Goal: Task Accomplishment & Management: Manage account settings

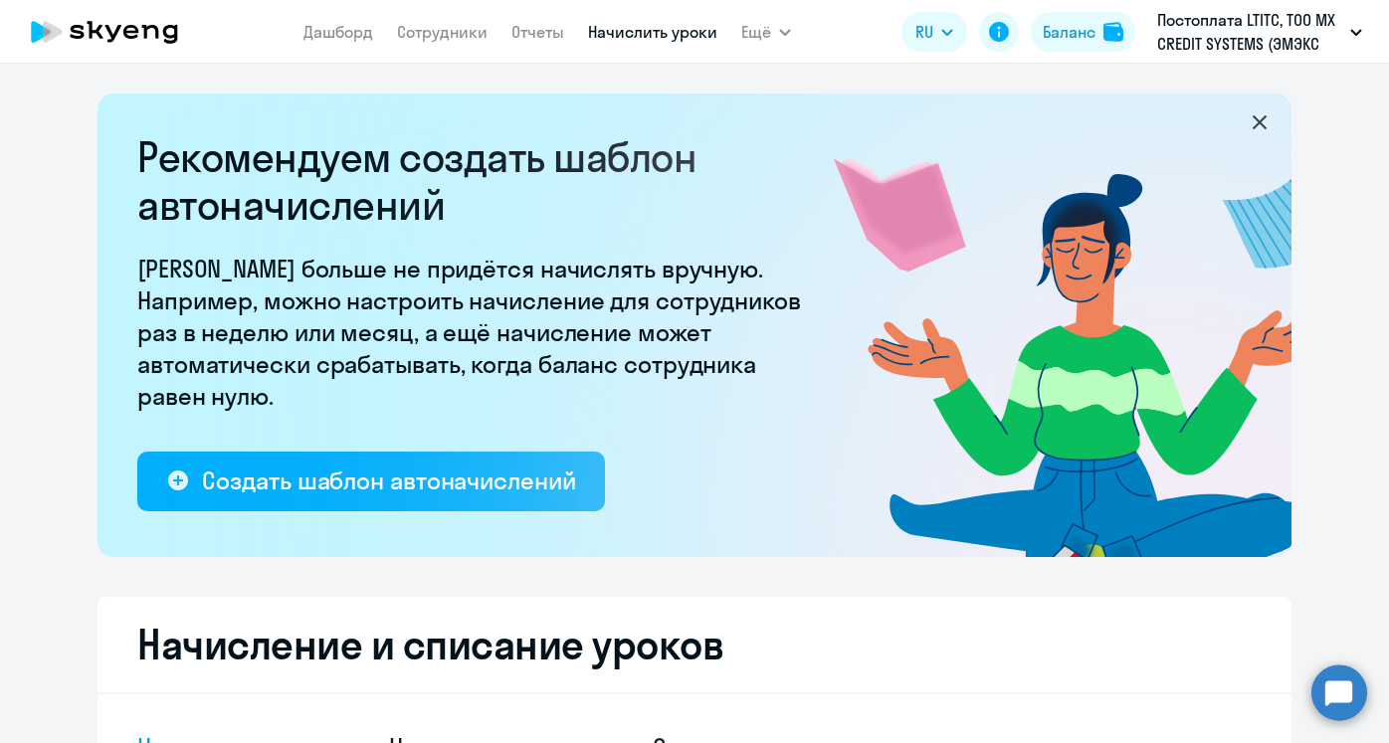
select select "10"
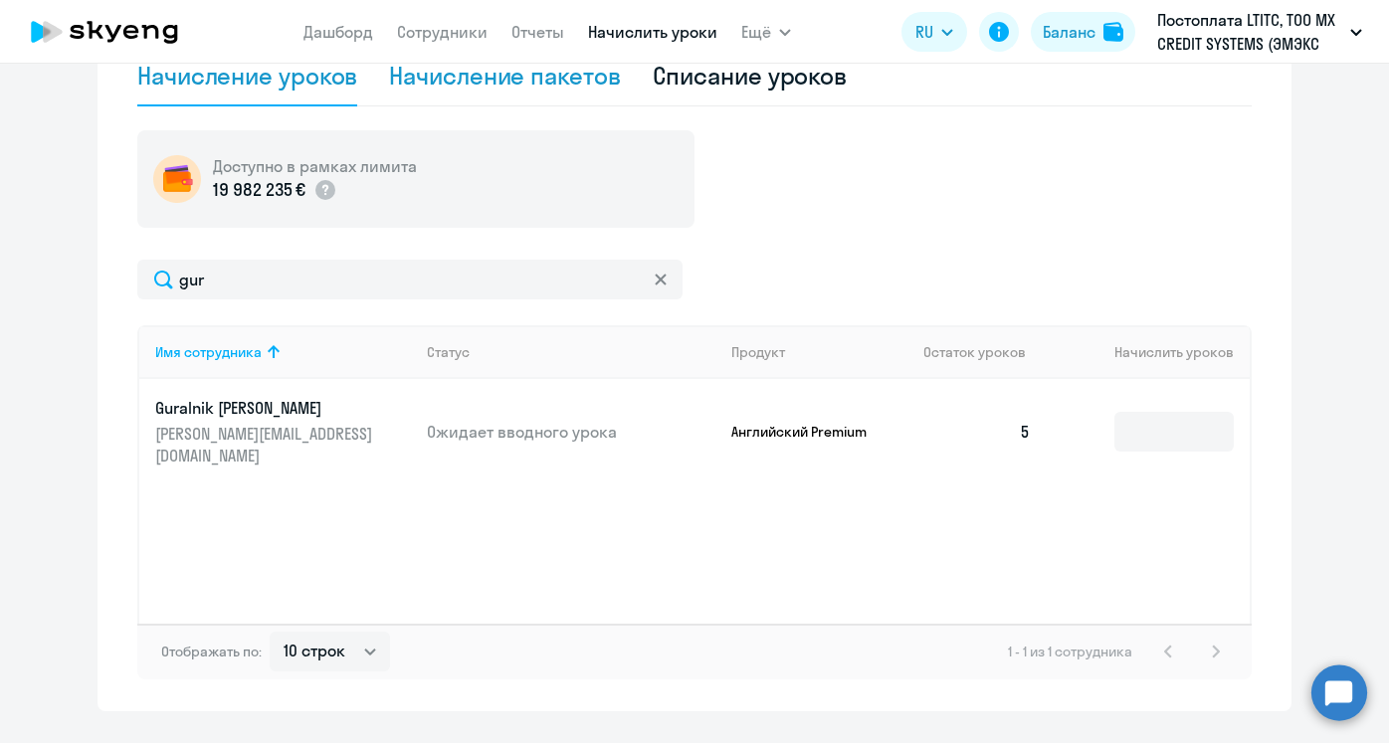
click at [483, 89] on div "Начисление пакетов" at bounding box center [504, 76] width 231 height 32
select select "10"
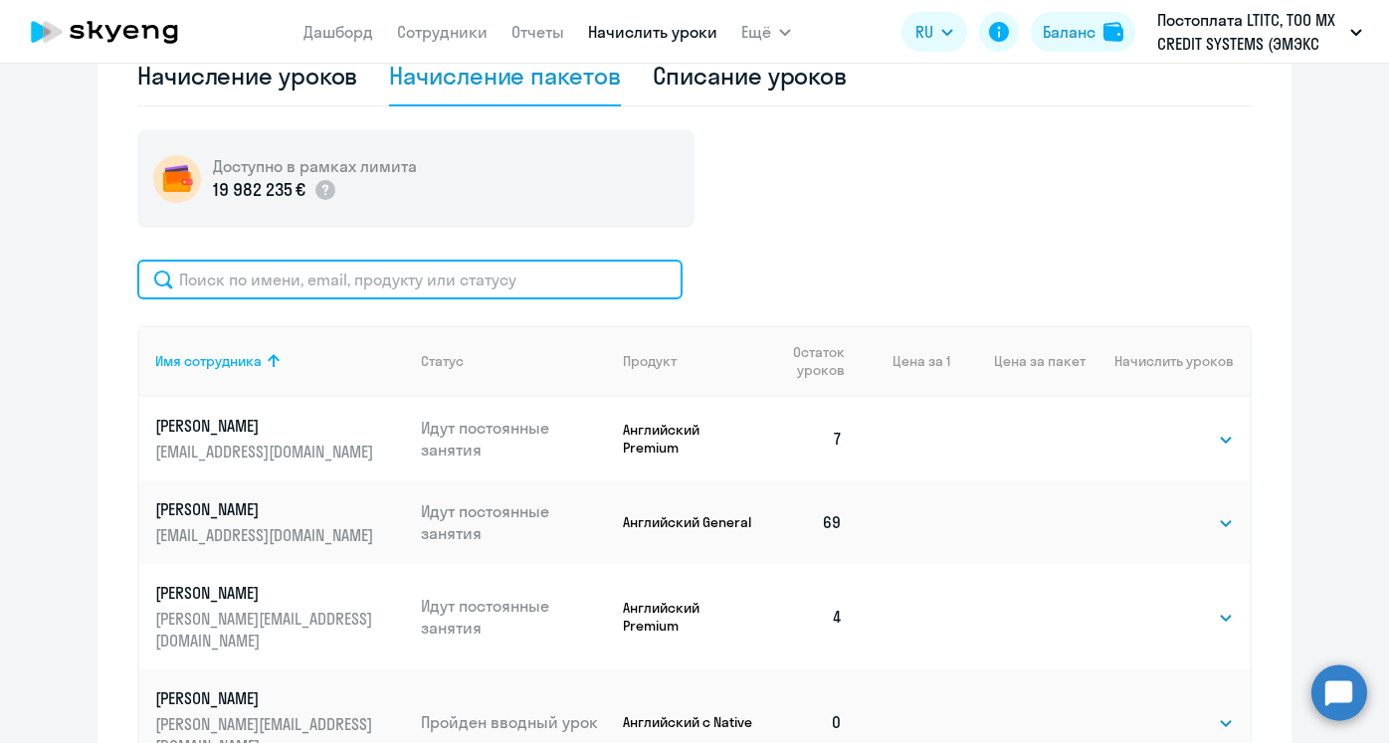
click at [246, 289] on input "text" at bounding box center [409, 280] width 545 height 40
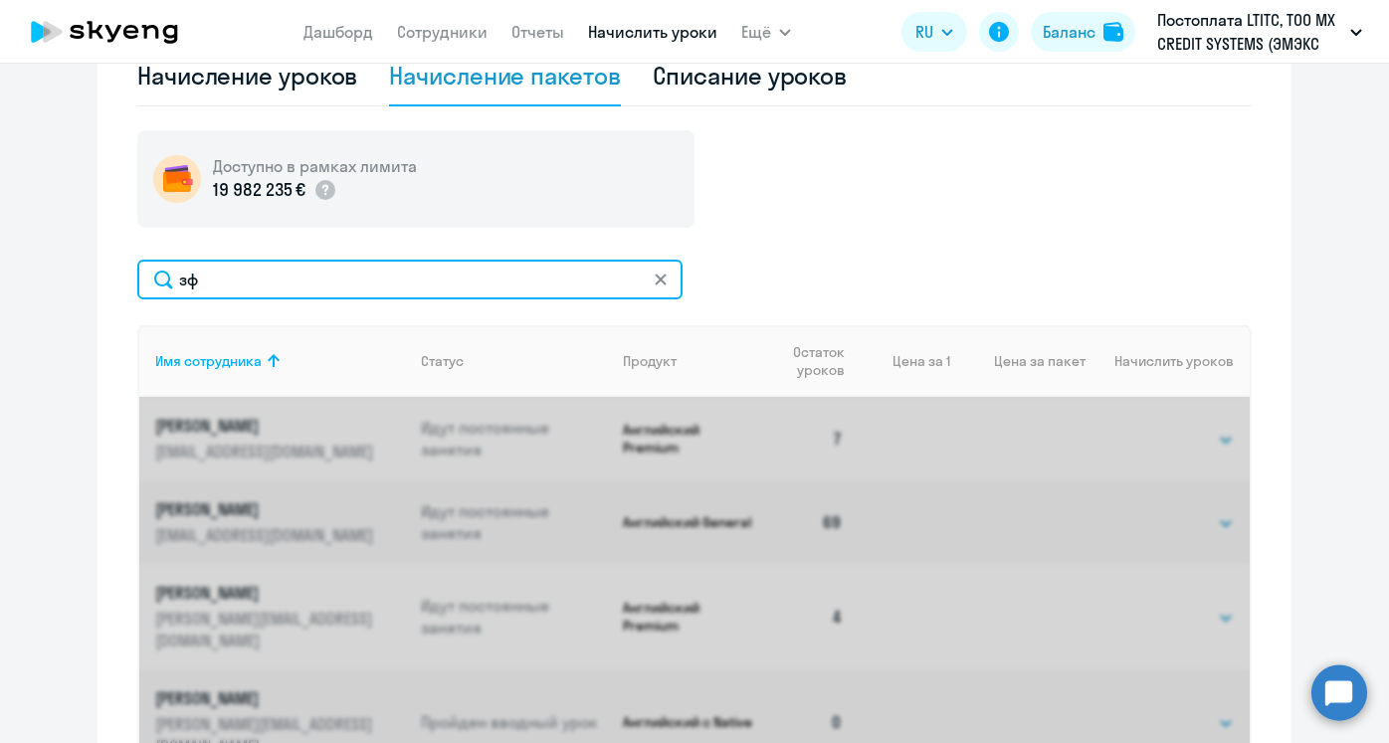
type input "з"
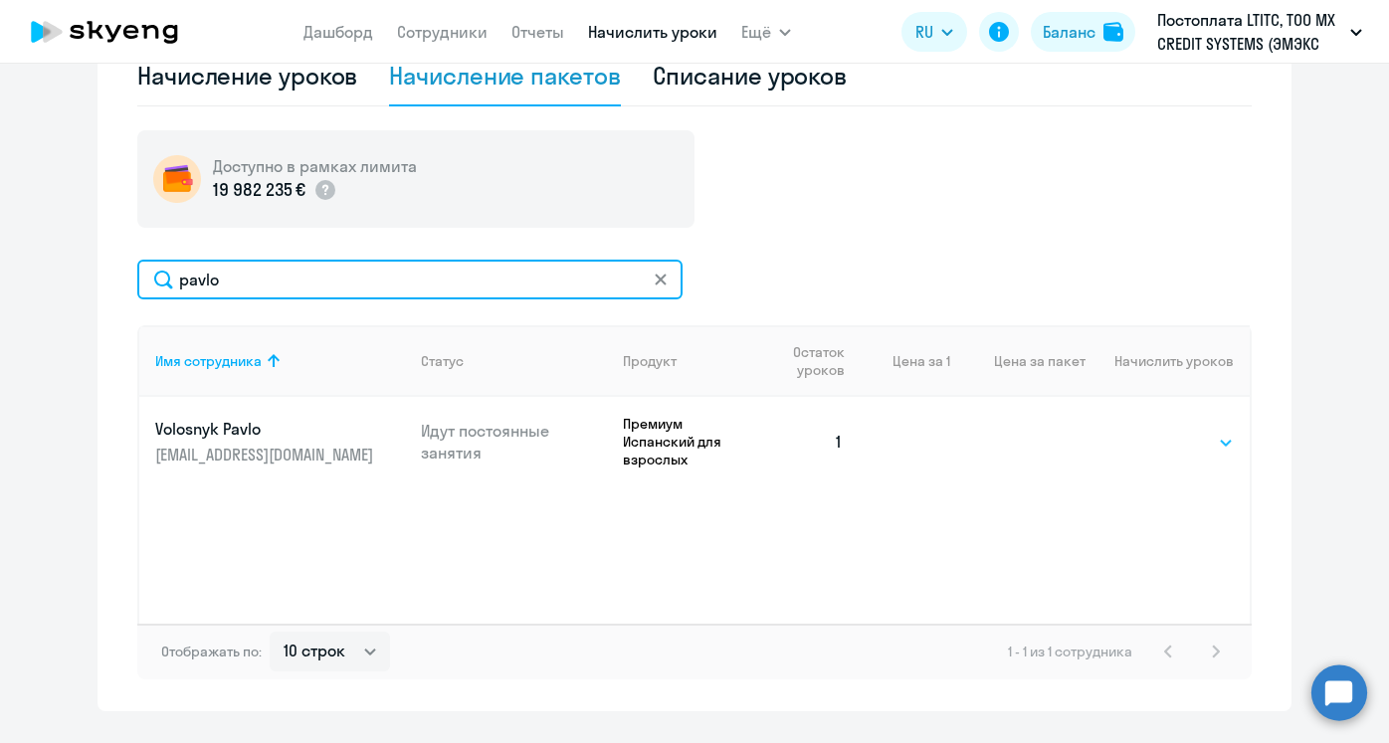
type input "pavlo"
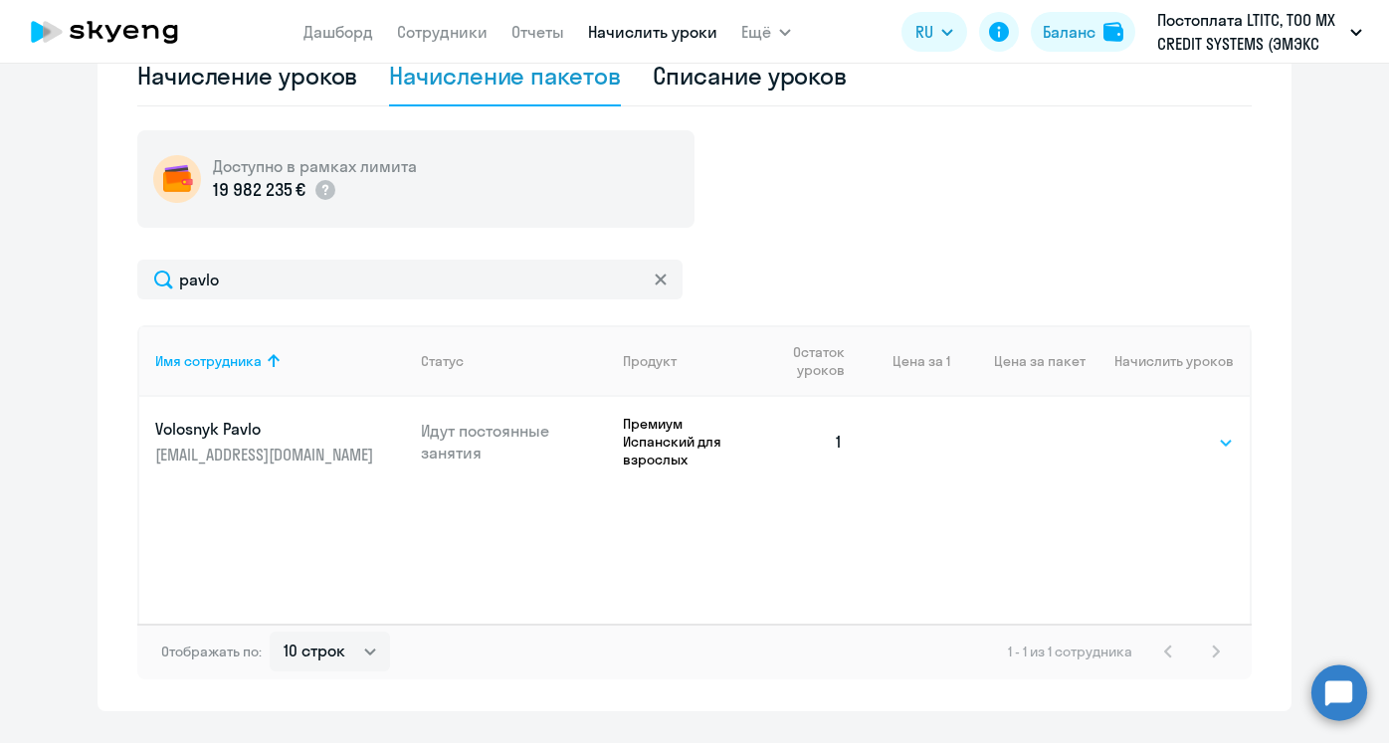
click at [1187, 444] on select "Выбрать 4 8 16 32 64 96 128" at bounding box center [1193, 443] width 82 height 24
select select "8"
click at [1152, 431] on select "Выбрать 4 8 16 32 64 96 128" at bounding box center [1193, 443] width 82 height 24
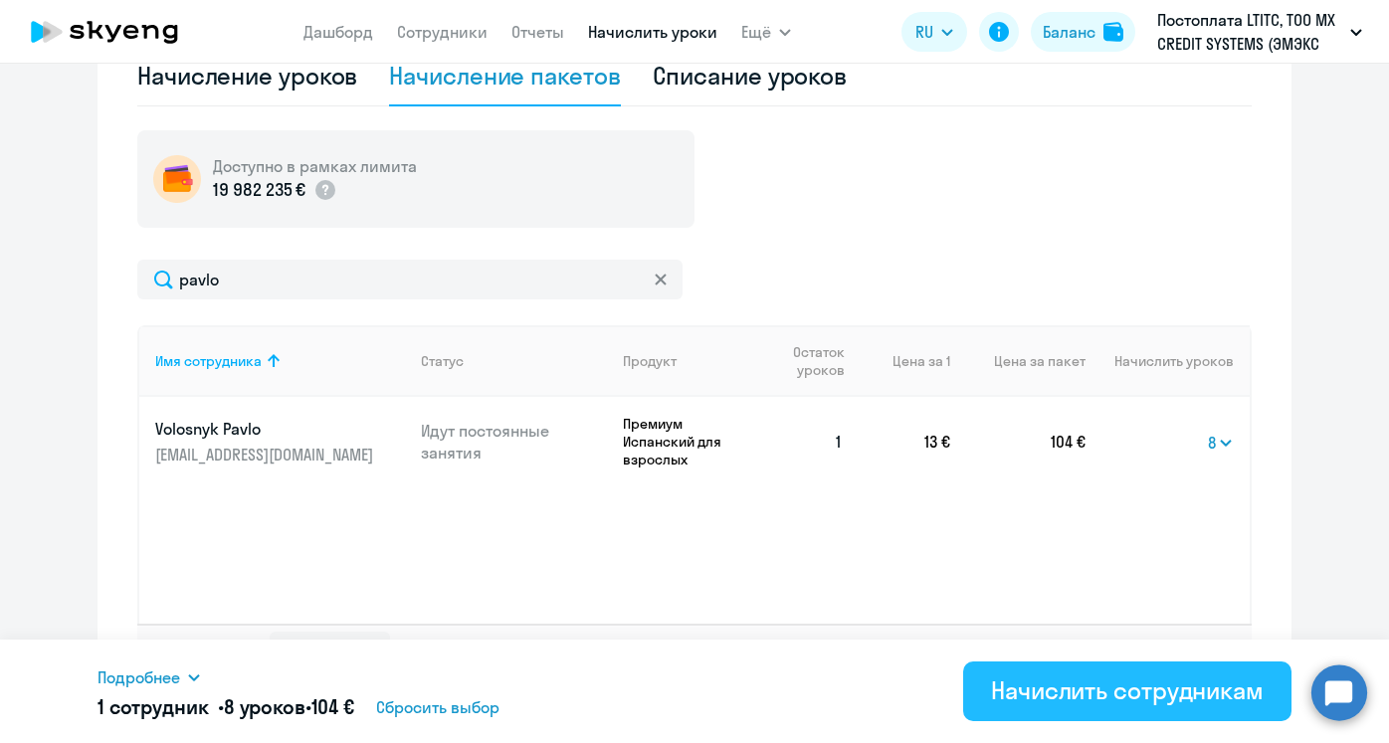
click at [1024, 696] on div "Начислить сотрудникам" at bounding box center [1127, 691] width 273 height 32
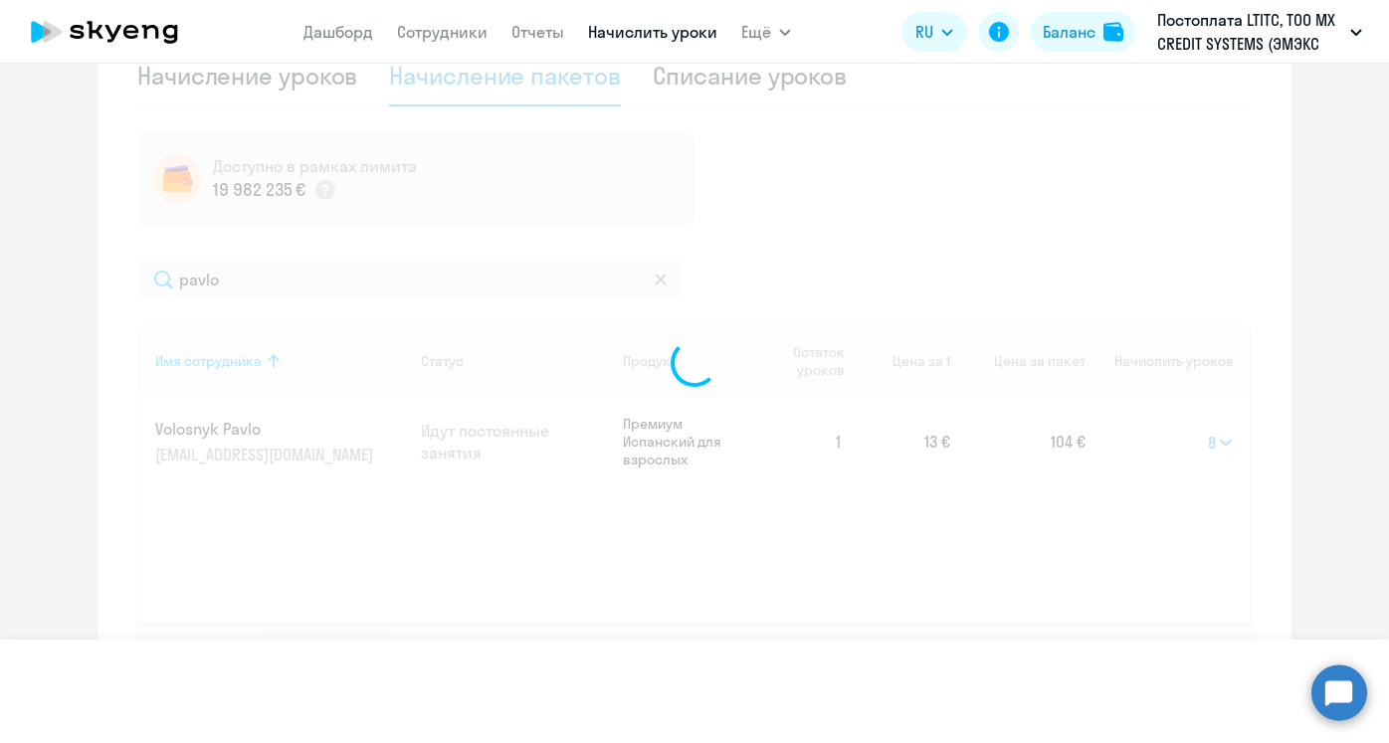
select select
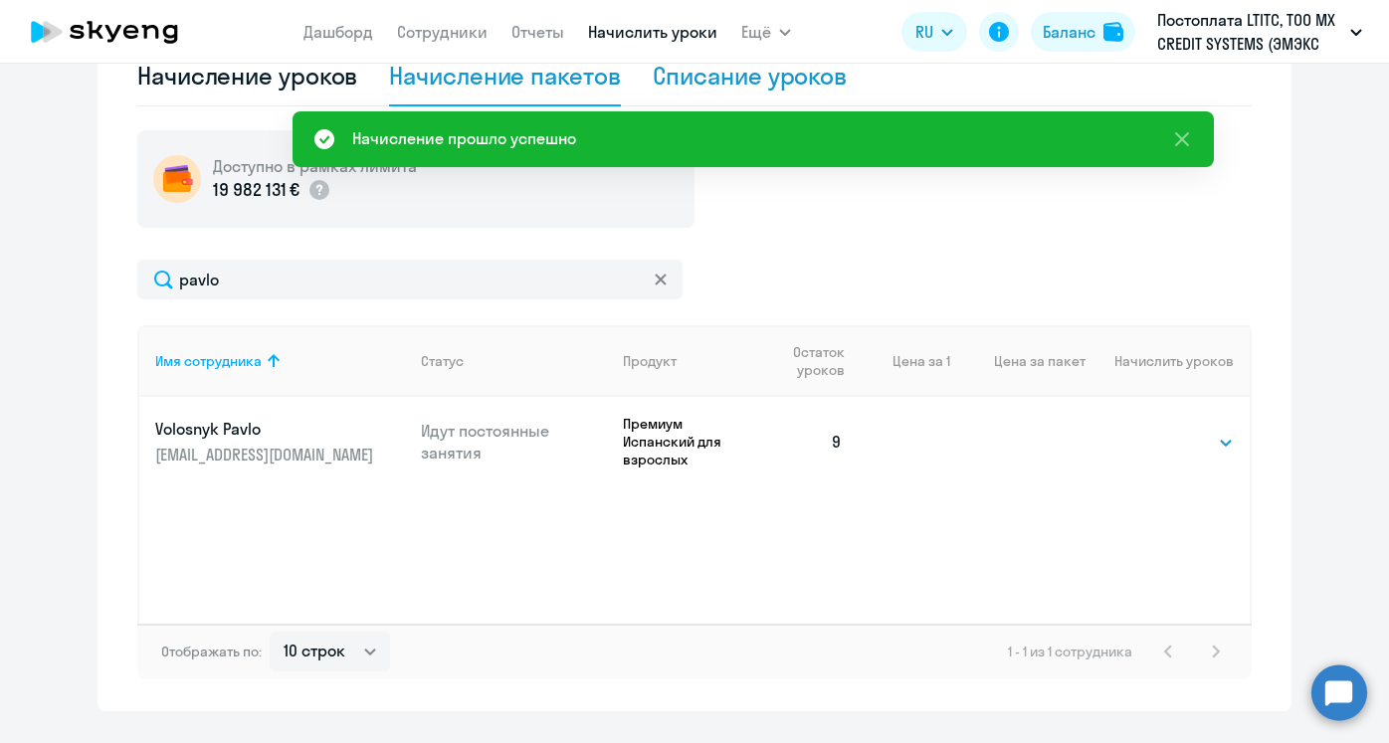
click at [751, 99] on div "Списание уроков" at bounding box center [750, 77] width 195 height 60
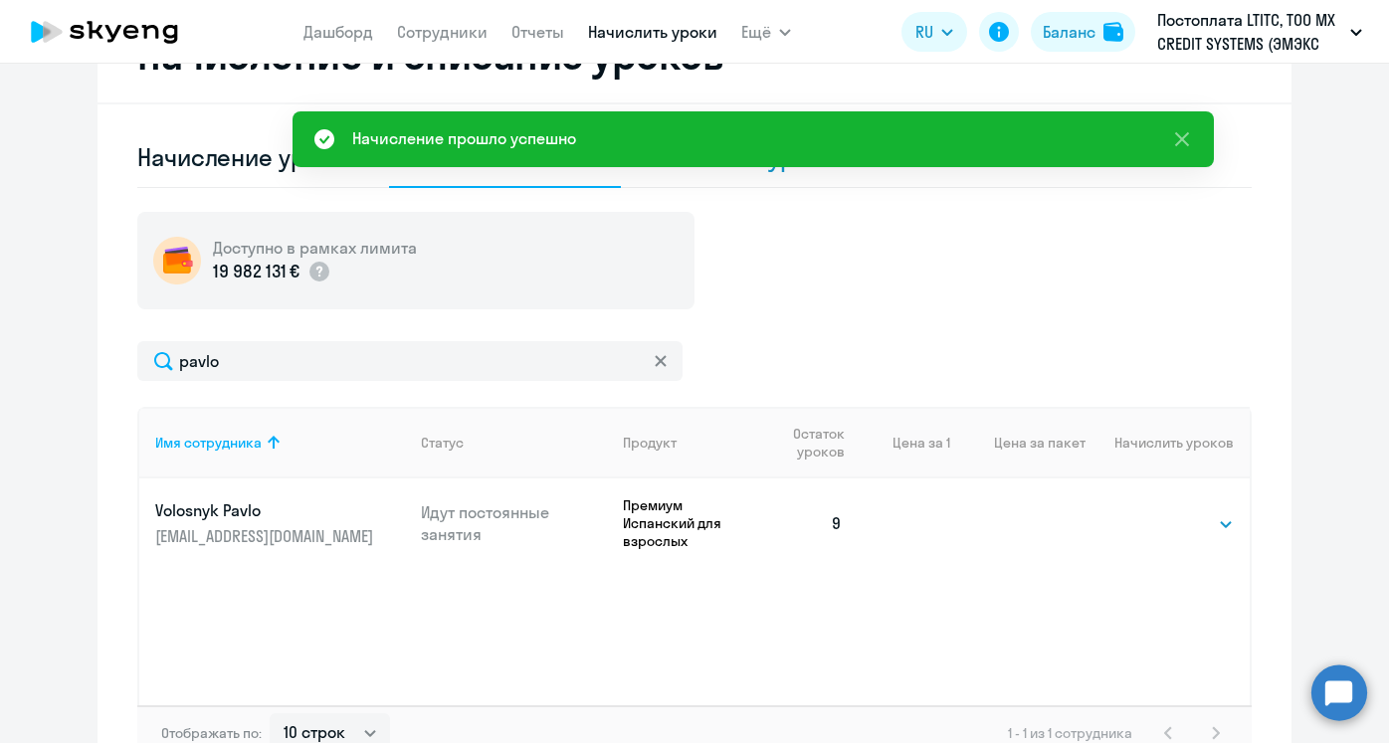
select select "10"
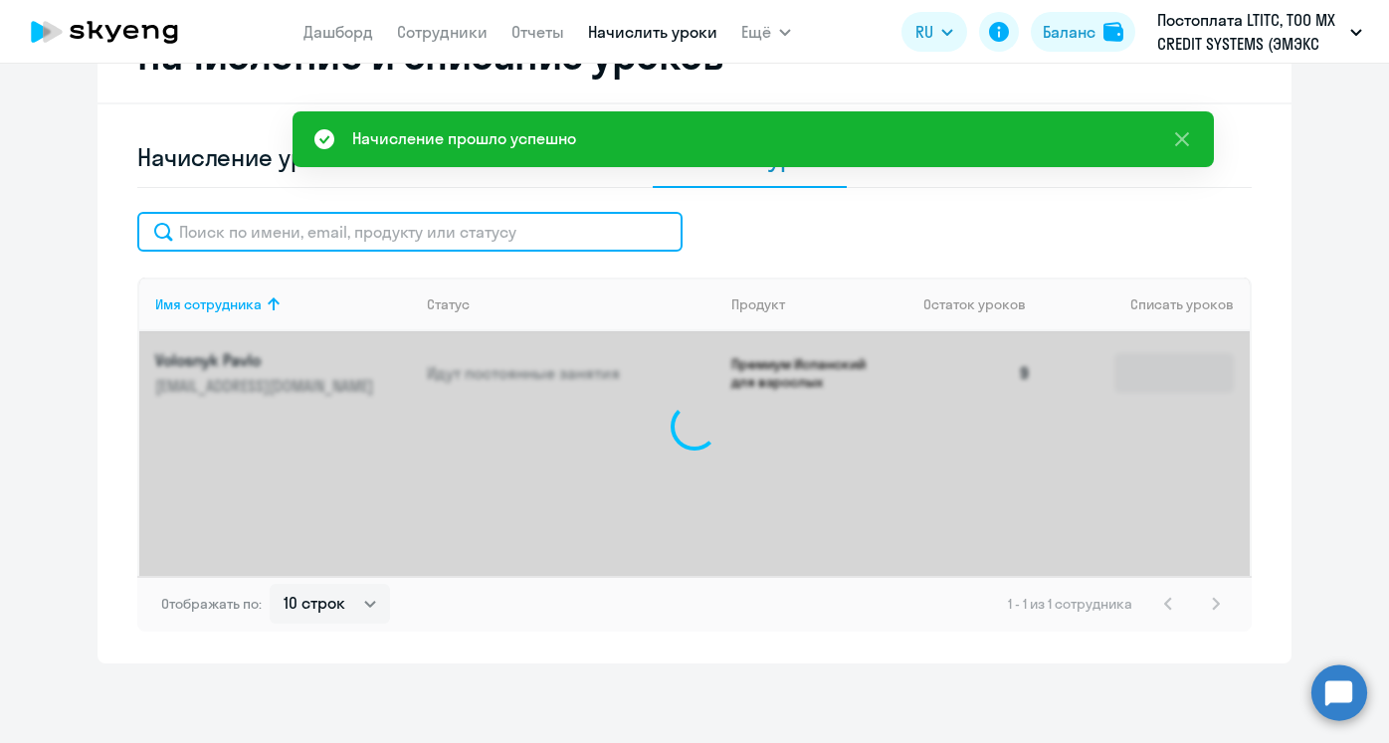
click at [414, 244] on input "text" at bounding box center [409, 232] width 545 height 40
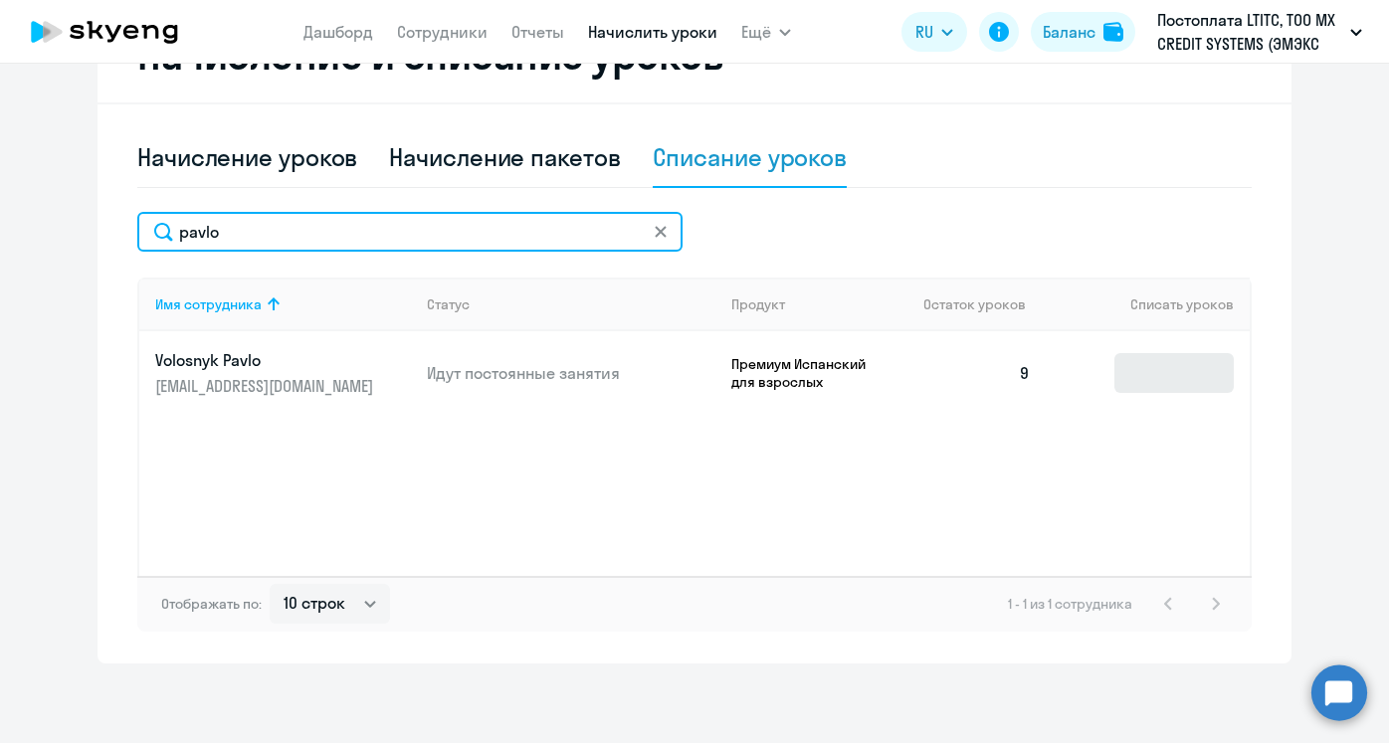
type input "pavlo"
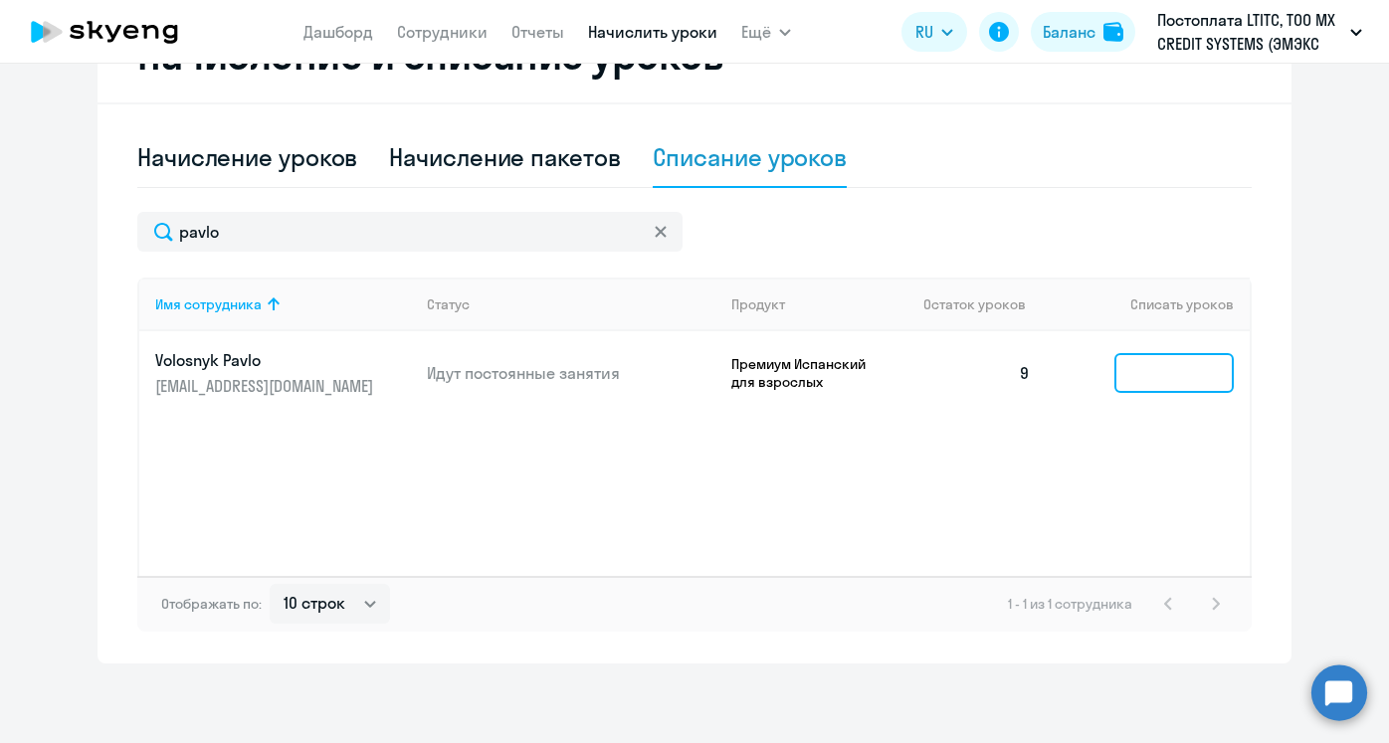
click at [1180, 384] on input at bounding box center [1173, 373] width 119 height 40
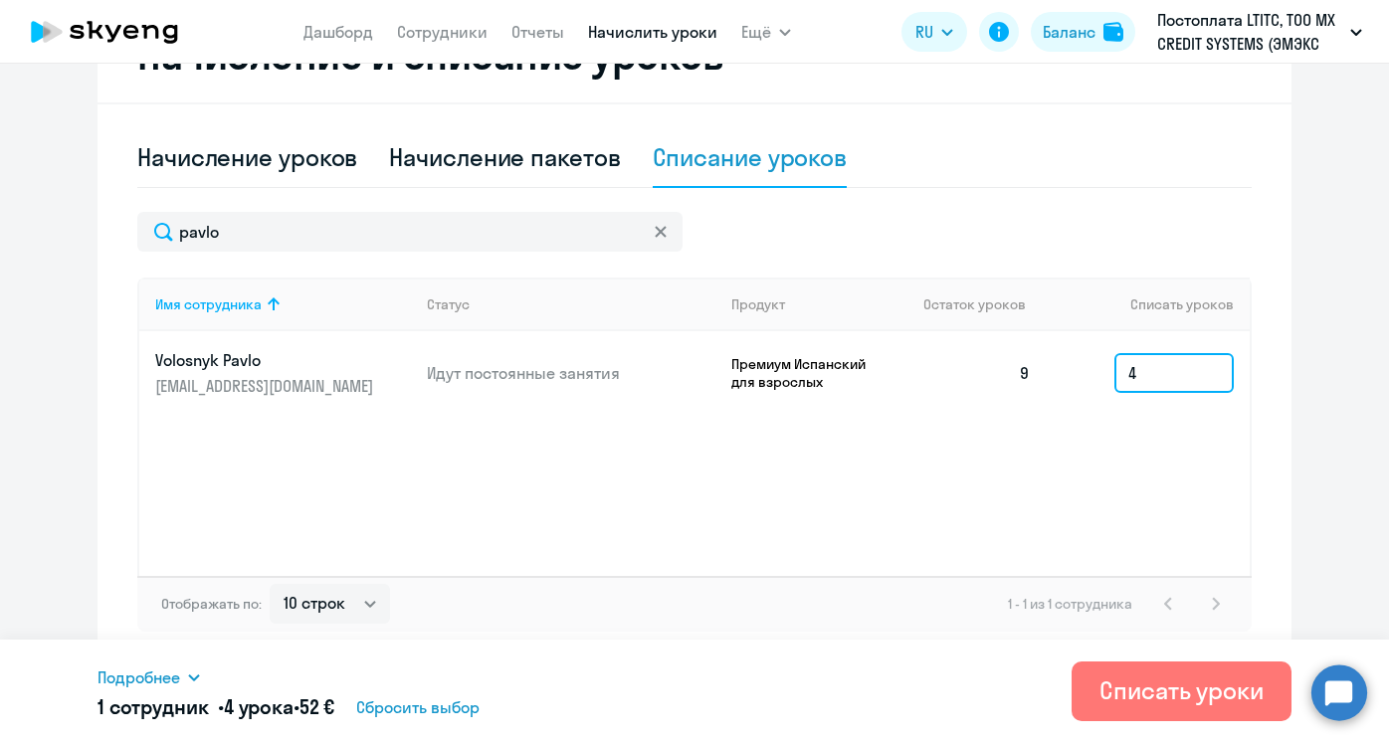
type input "4"
click at [1177, 458] on div "Имя сотрудника Статус Продукт Остаток уроков Списать уроков Volosnyk Pavlo [EMA…" at bounding box center [694, 427] width 1114 height 298
click at [1172, 380] on input "4" at bounding box center [1173, 373] width 119 height 40
type input "3"
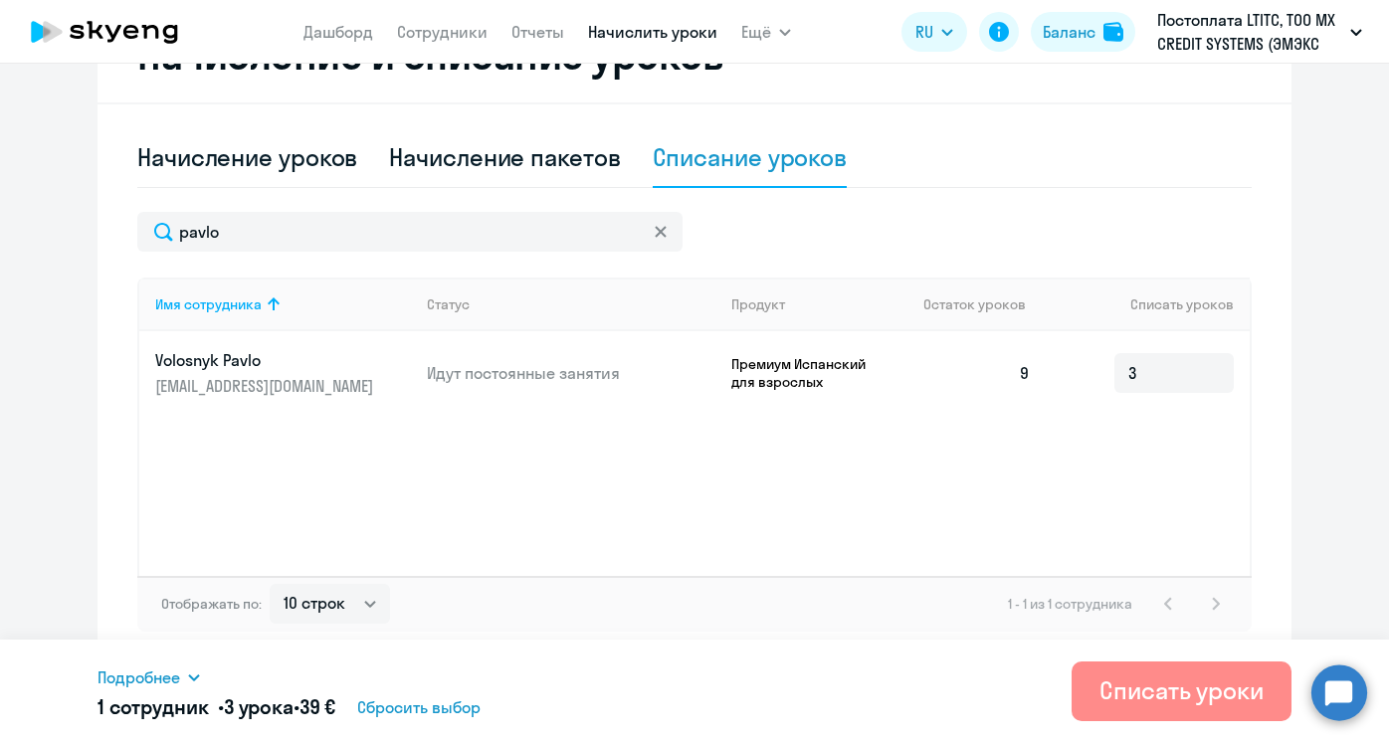
click at [1128, 687] on div "Списать уроки" at bounding box center [1181, 691] width 164 height 32
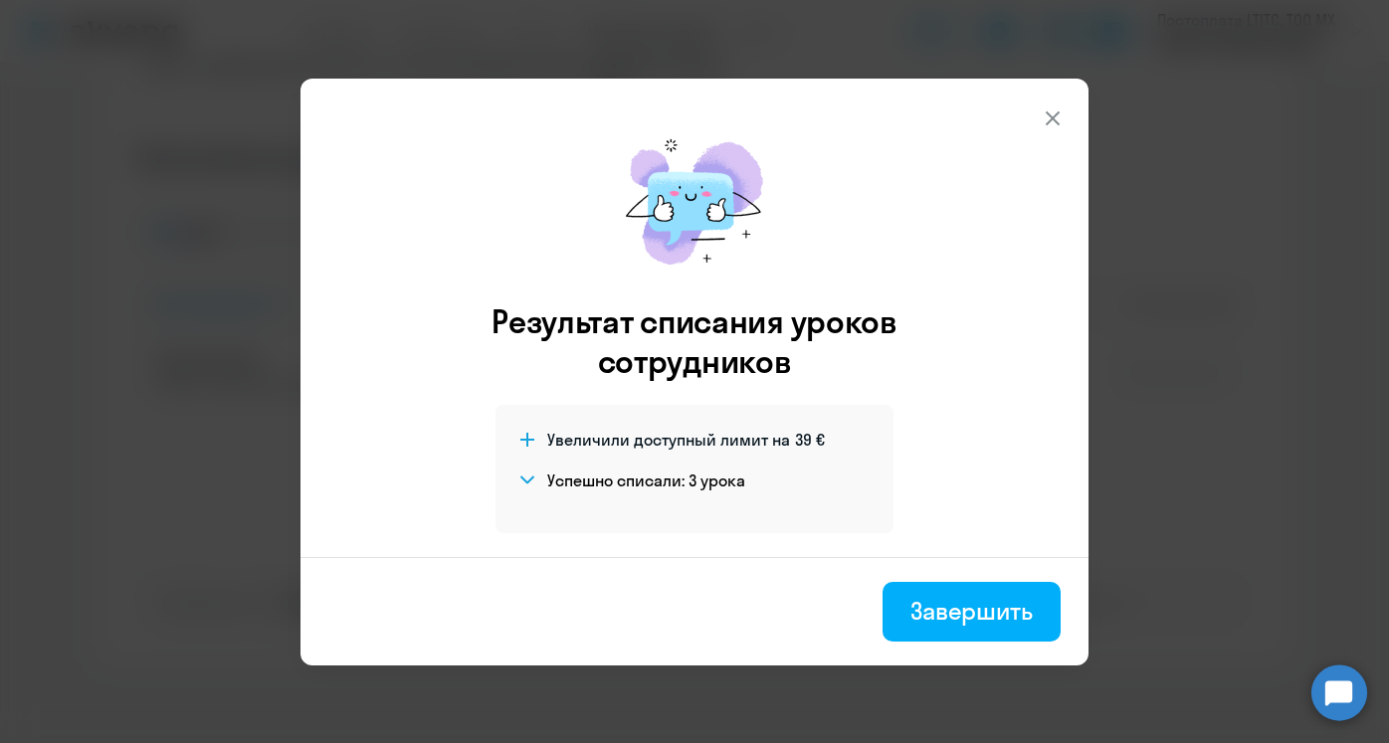
click at [1047, 119] on icon at bounding box center [1053, 118] width 24 height 24
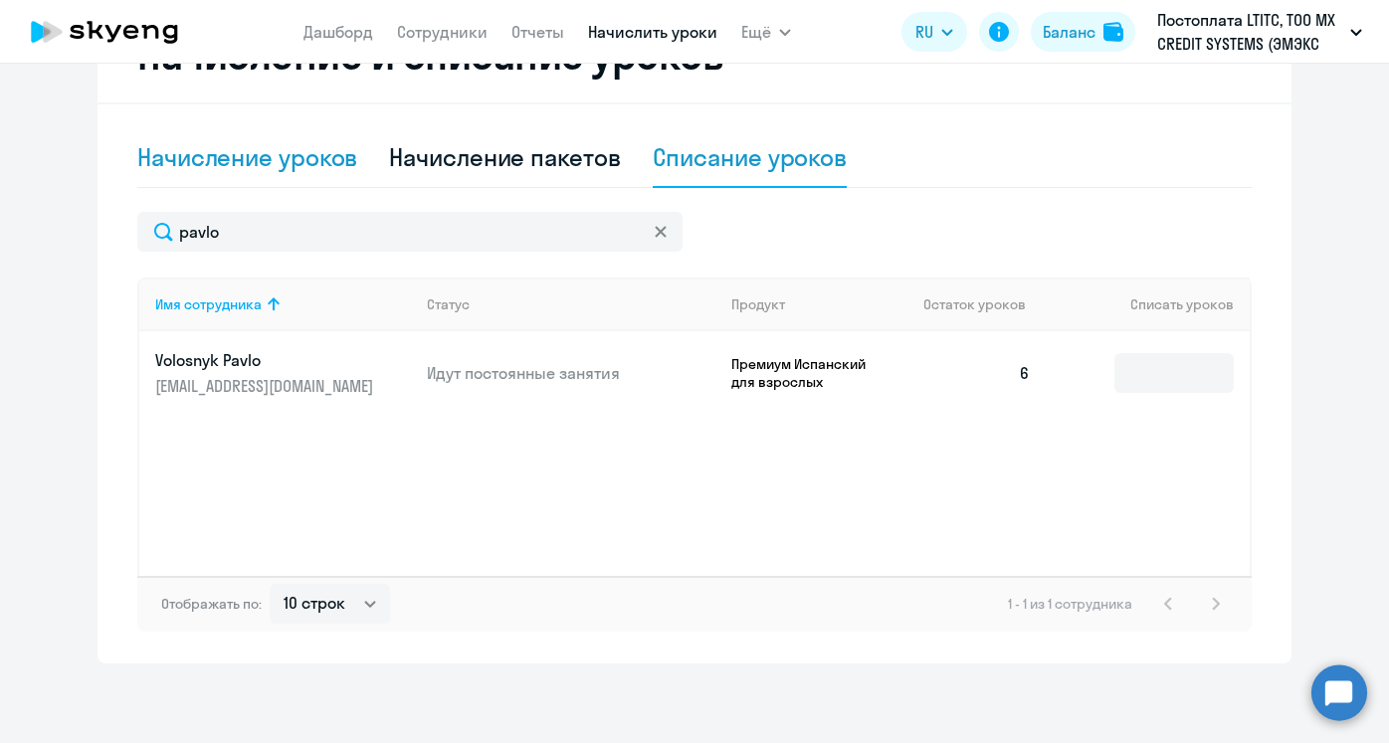
click at [352, 154] on div "Начисление уроков" at bounding box center [247, 157] width 220 height 32
select select "10"
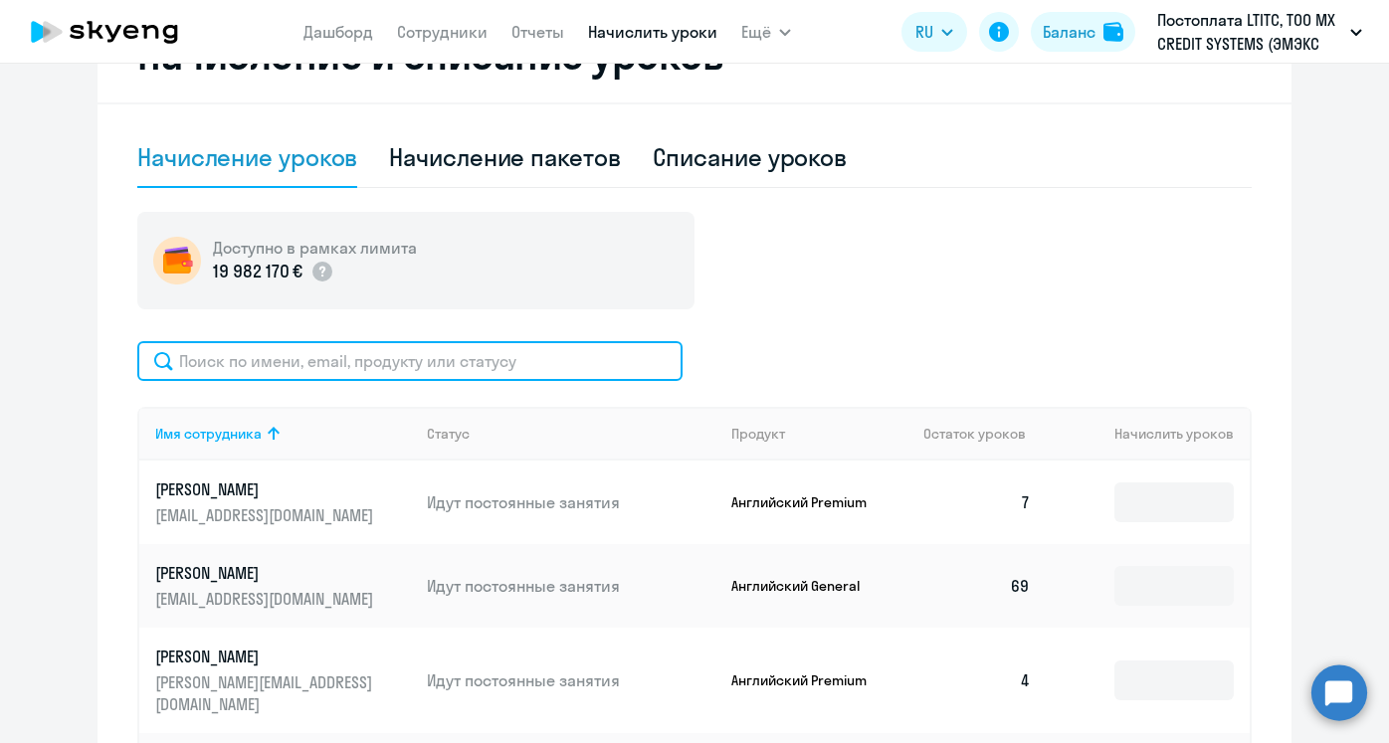
click at [331, 351] on input "text" at bounding box center [409, 361] width 545 height 40
type input "ф"
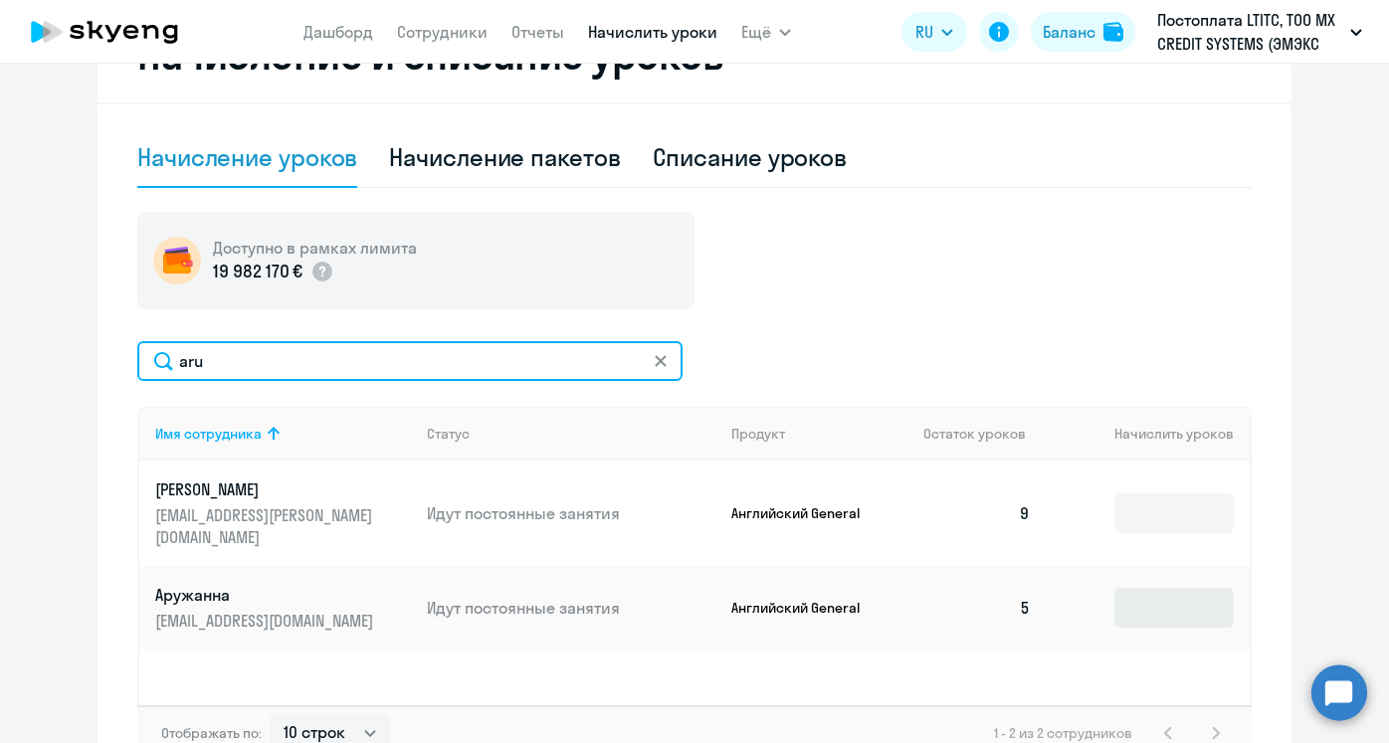
type input "aru"
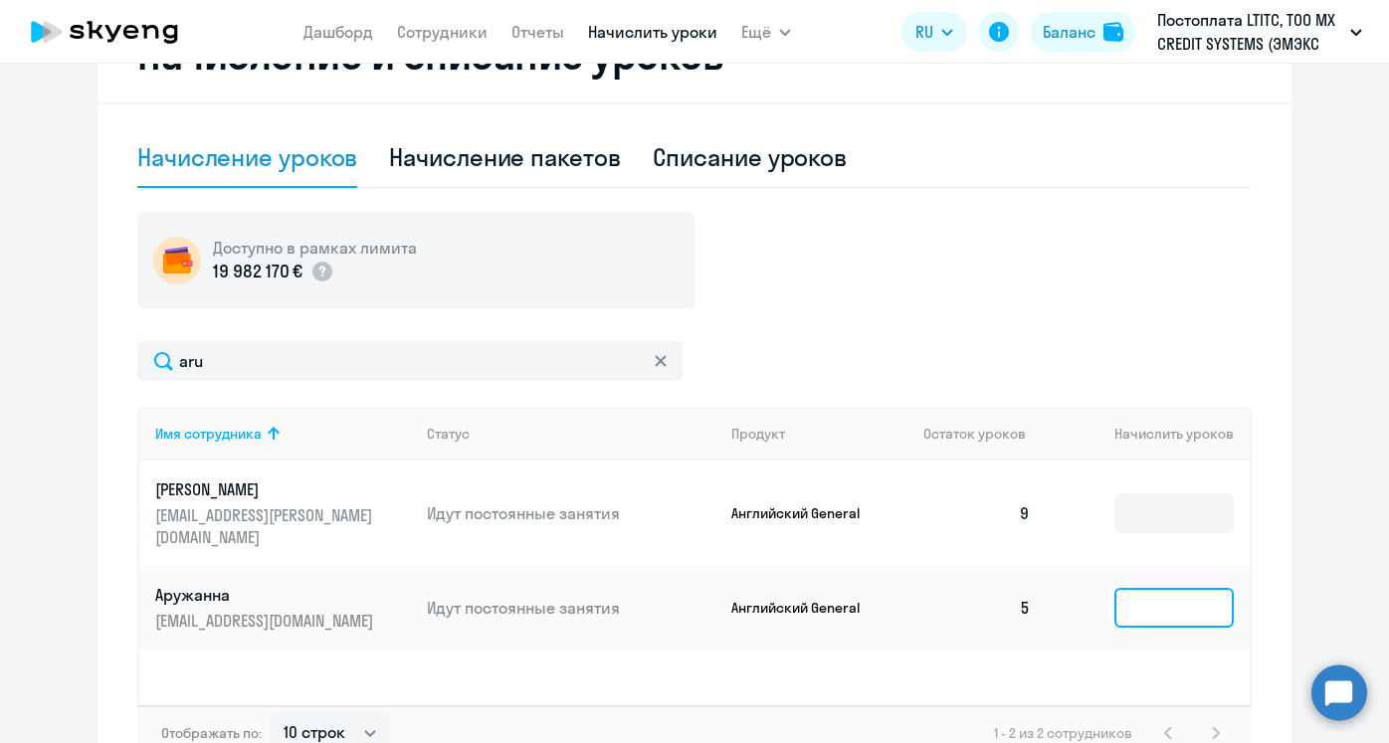
click at [1115, 598] on input at bounding box center [1173, 608] width 119 height 40
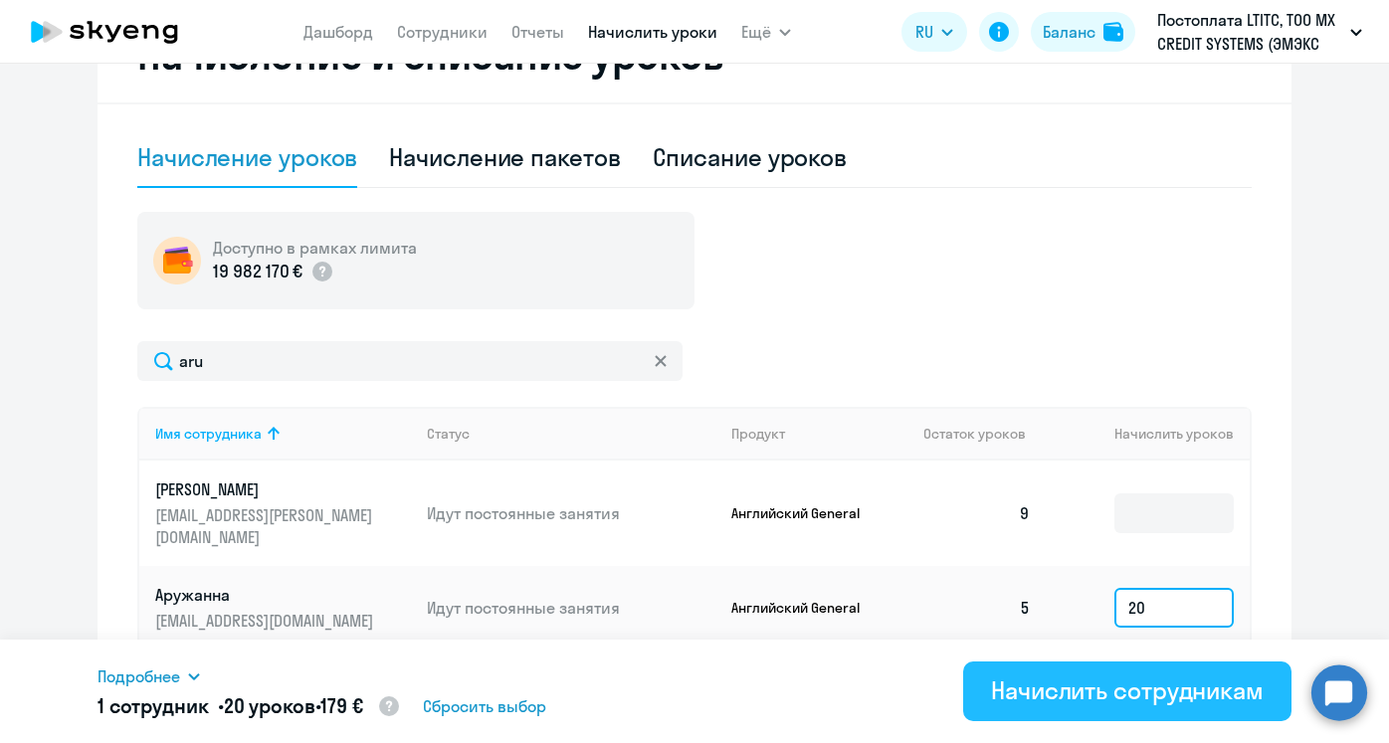
type input "20"
click at [1110, 699] on div "Начислить сотрудникам" at bounding box center [1127, 691] width 273 height 32
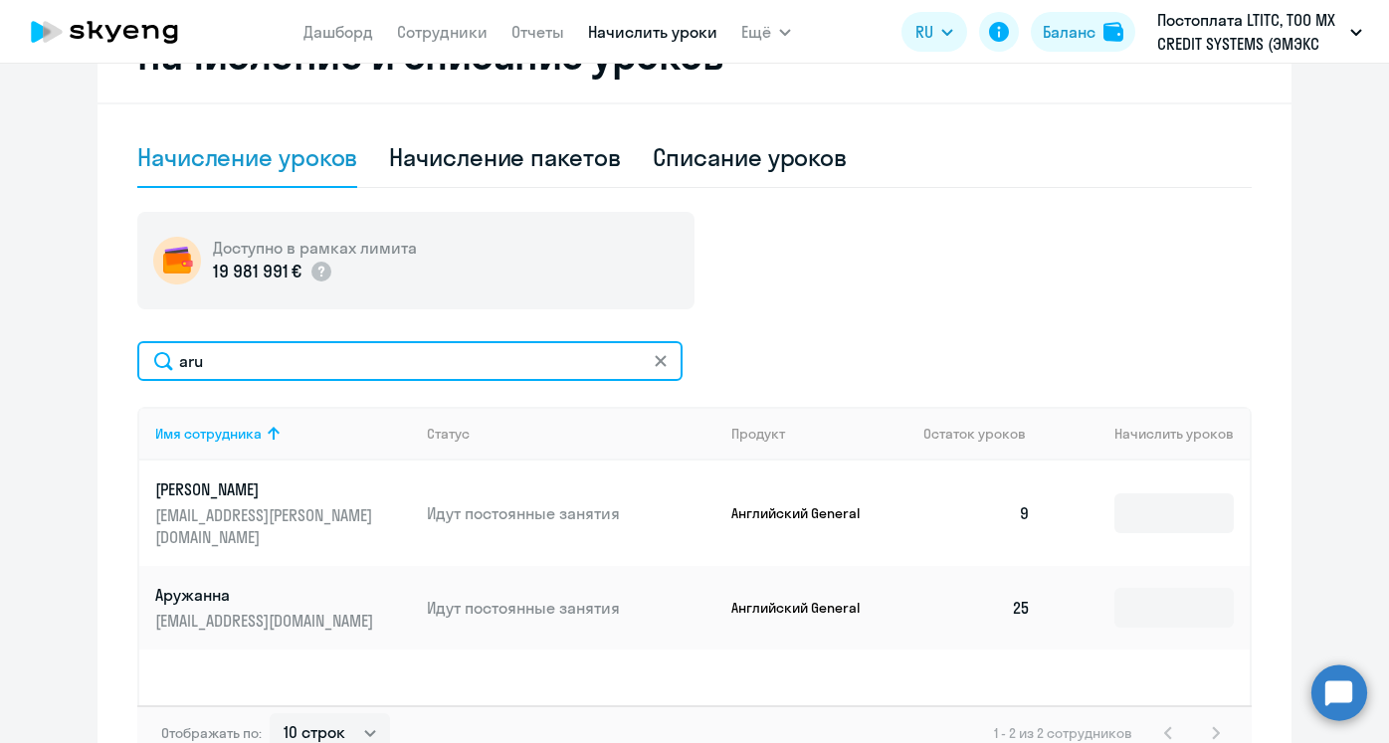
click at [297, 377] on input "aru" at bounding box center [409, 361] width 545 height 40
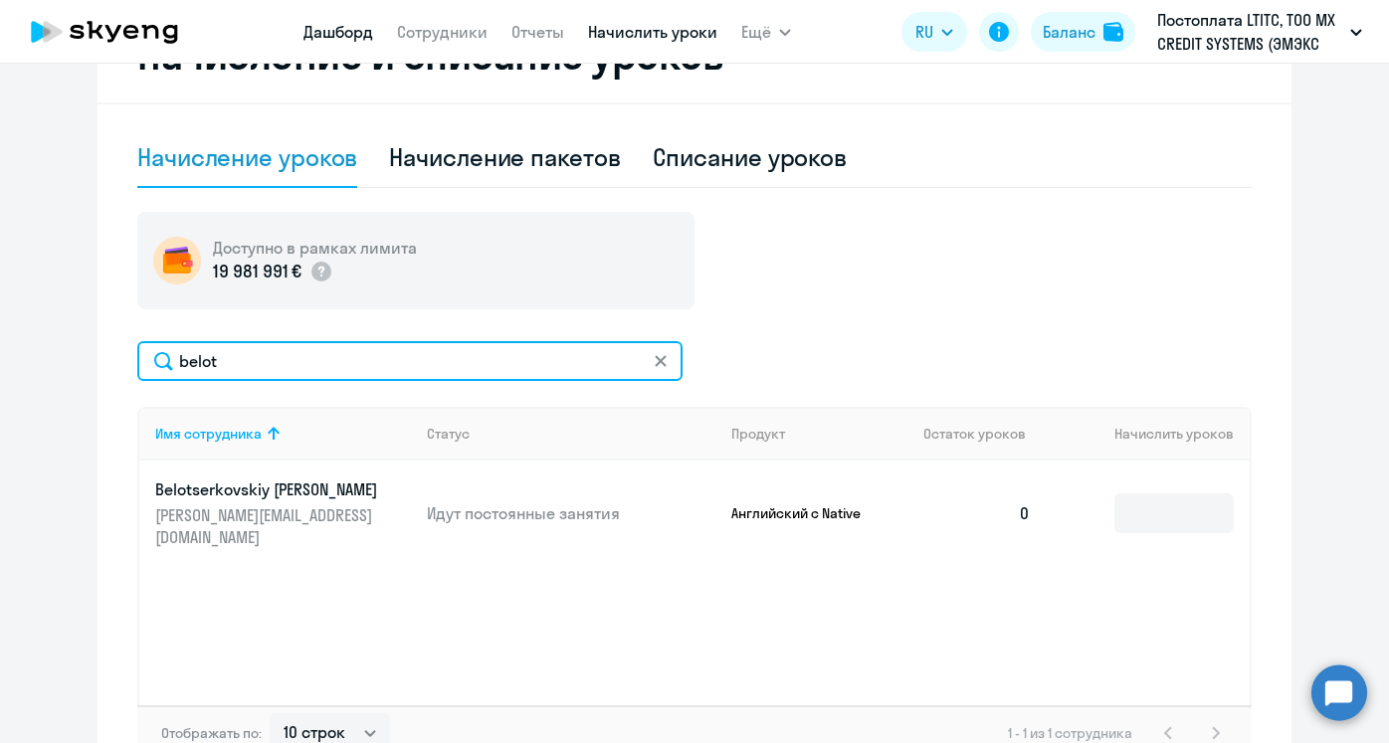
type input "belot"
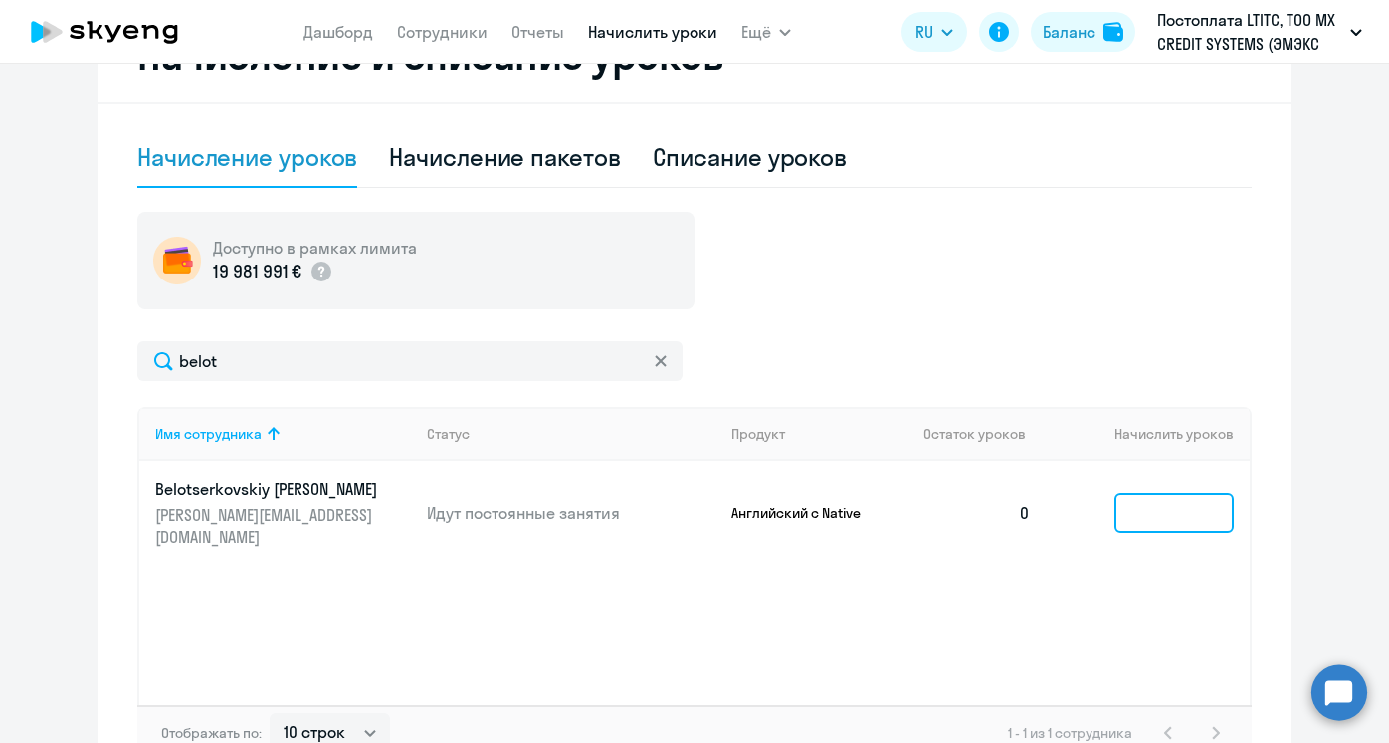
click at [1126, 504] on input at bounding box center [1173, 513] width 119 height 40
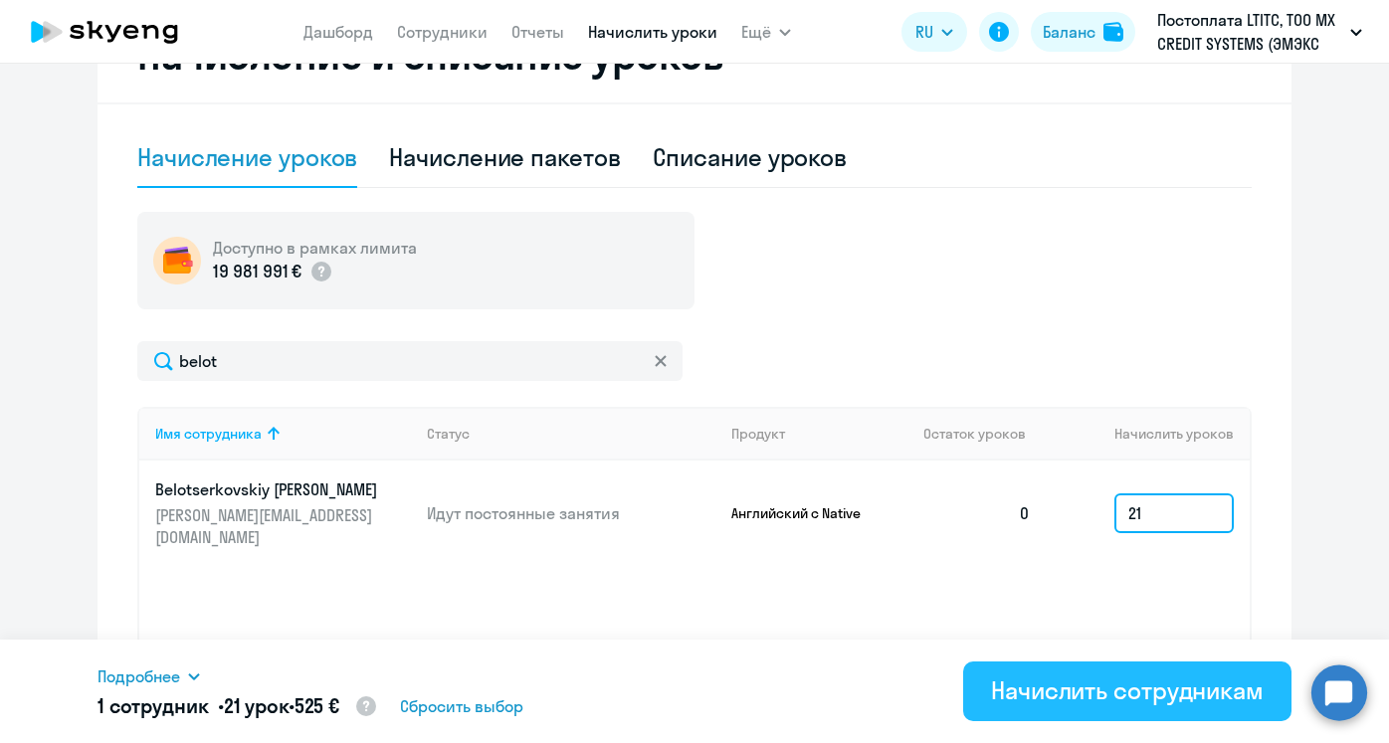
type input "21"
click at [1109, 673] on button "Начислить сотрудникам" at bounding box center [1127, 692] width 328 height 60
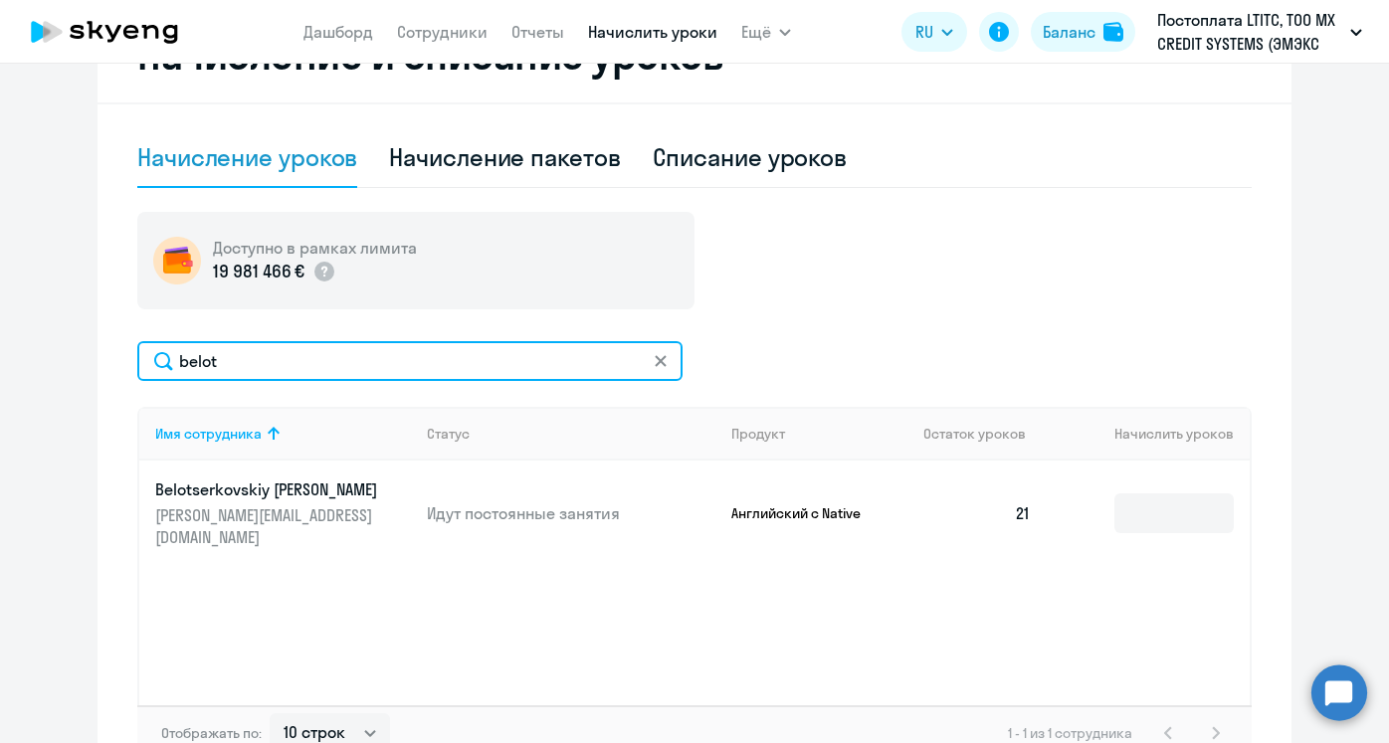
click at [292, 349] on input "belot" at bounding box center [409, 361] width 545 height 40
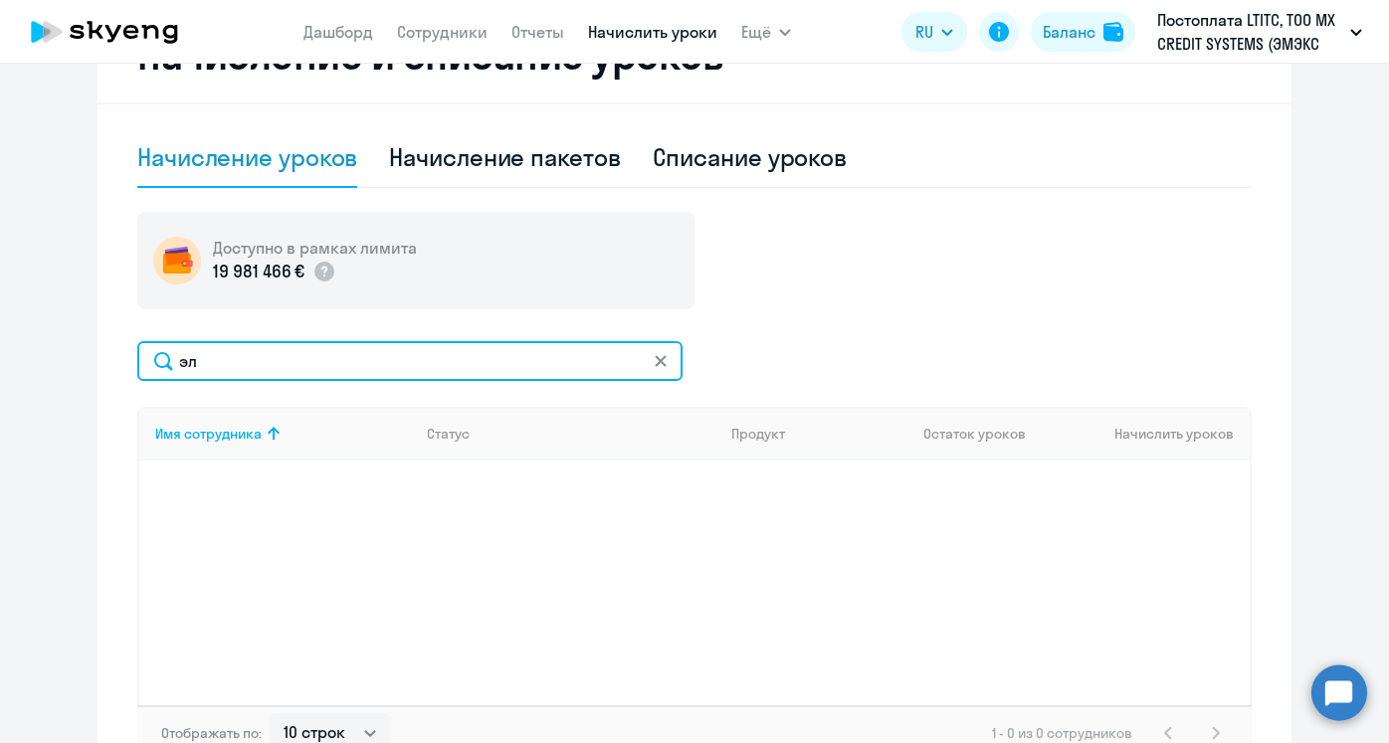
type input "э"
type input "elv"
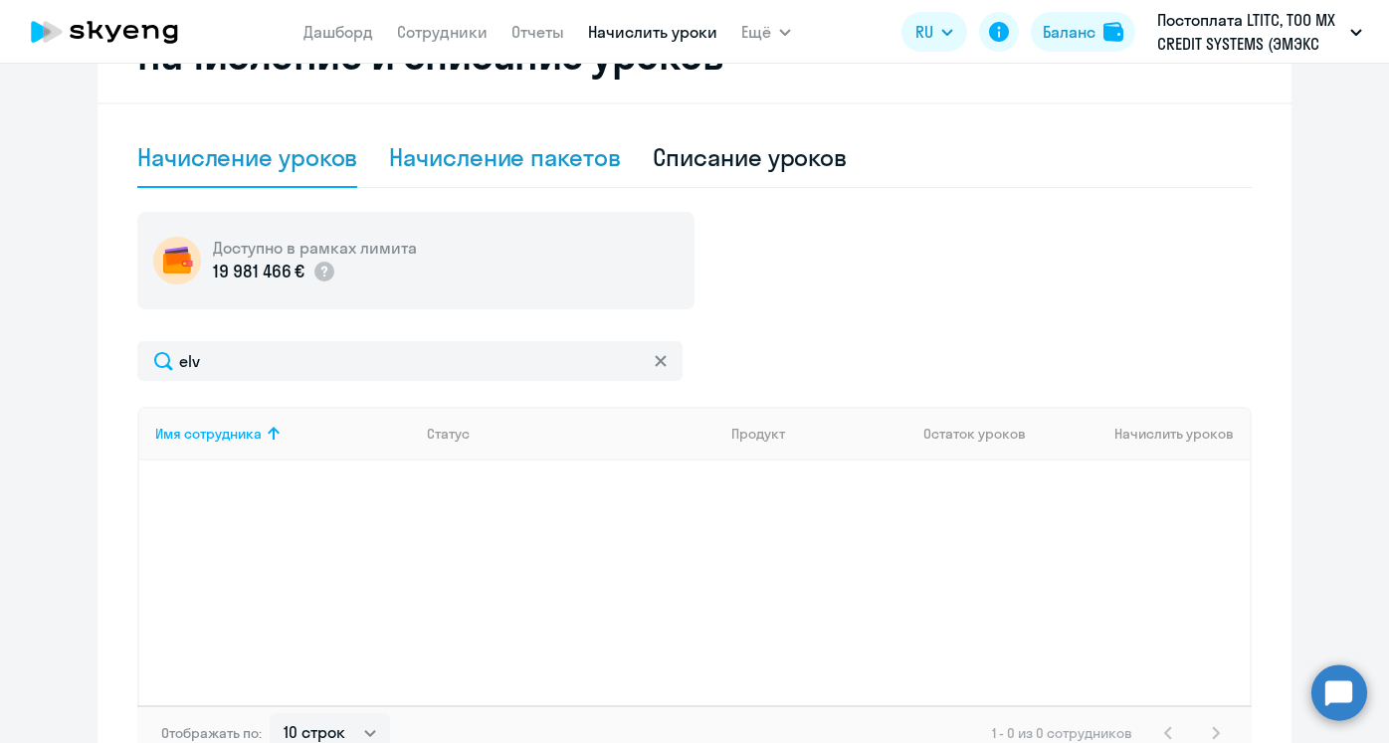
click at [435, 142] on div "Начисление пакетов" at bounding box center [504, 157] width 231 height 32
select select "10"
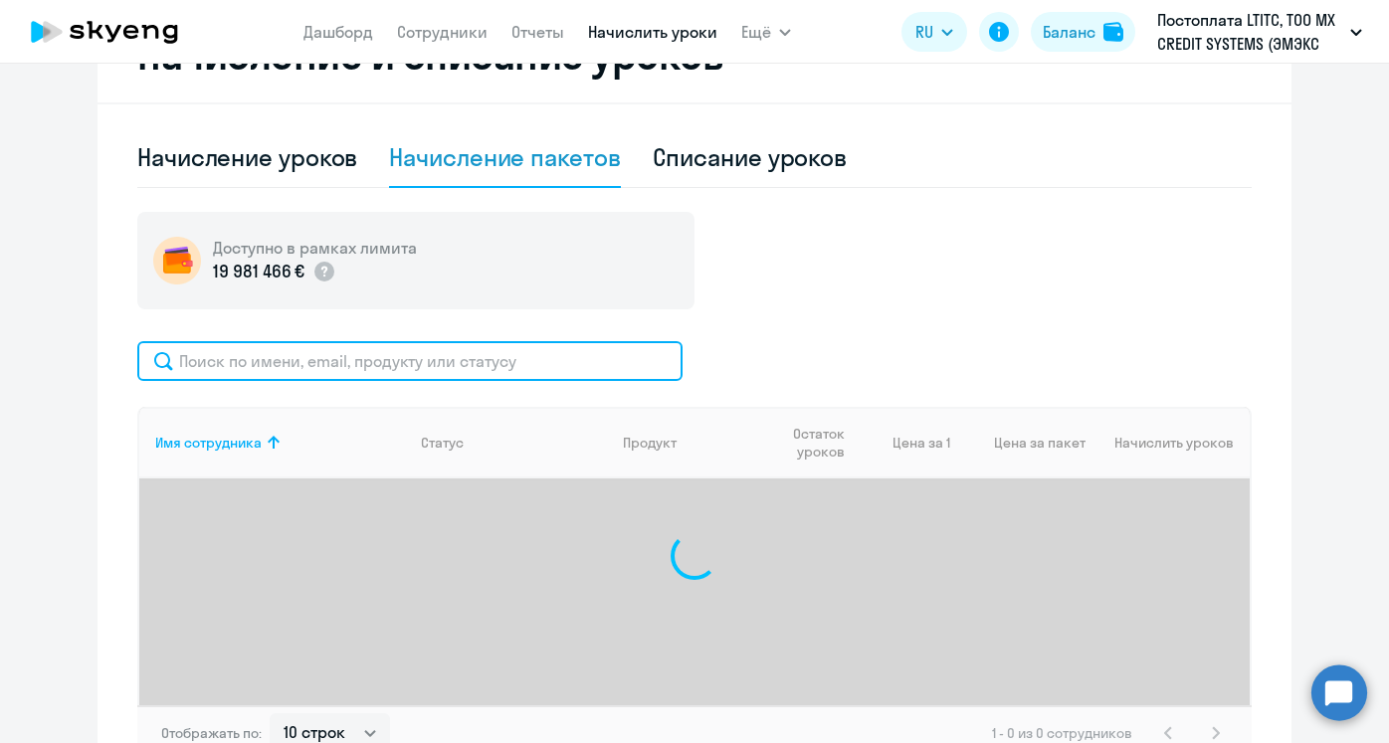
click at [393, 372] on input "text" at bounding box center [409, 361] width 545 height 40
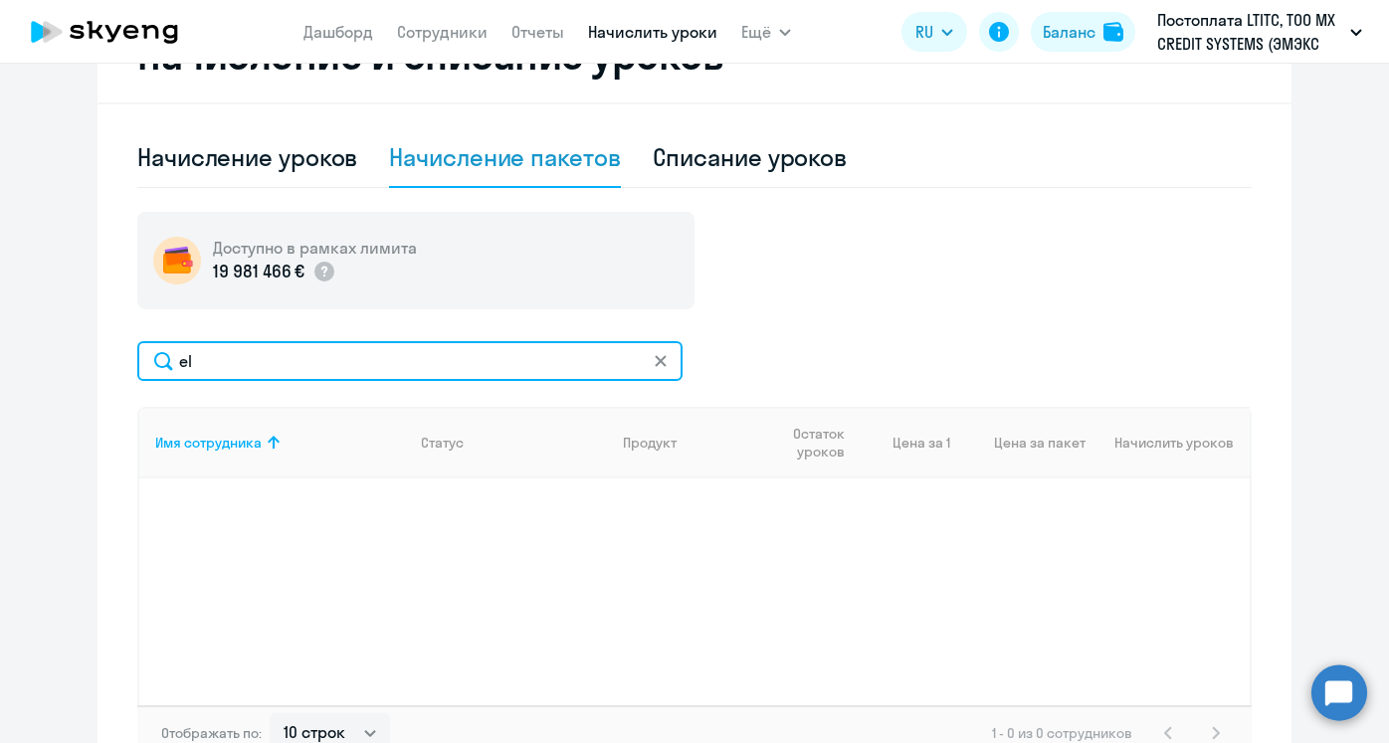
type input "e"
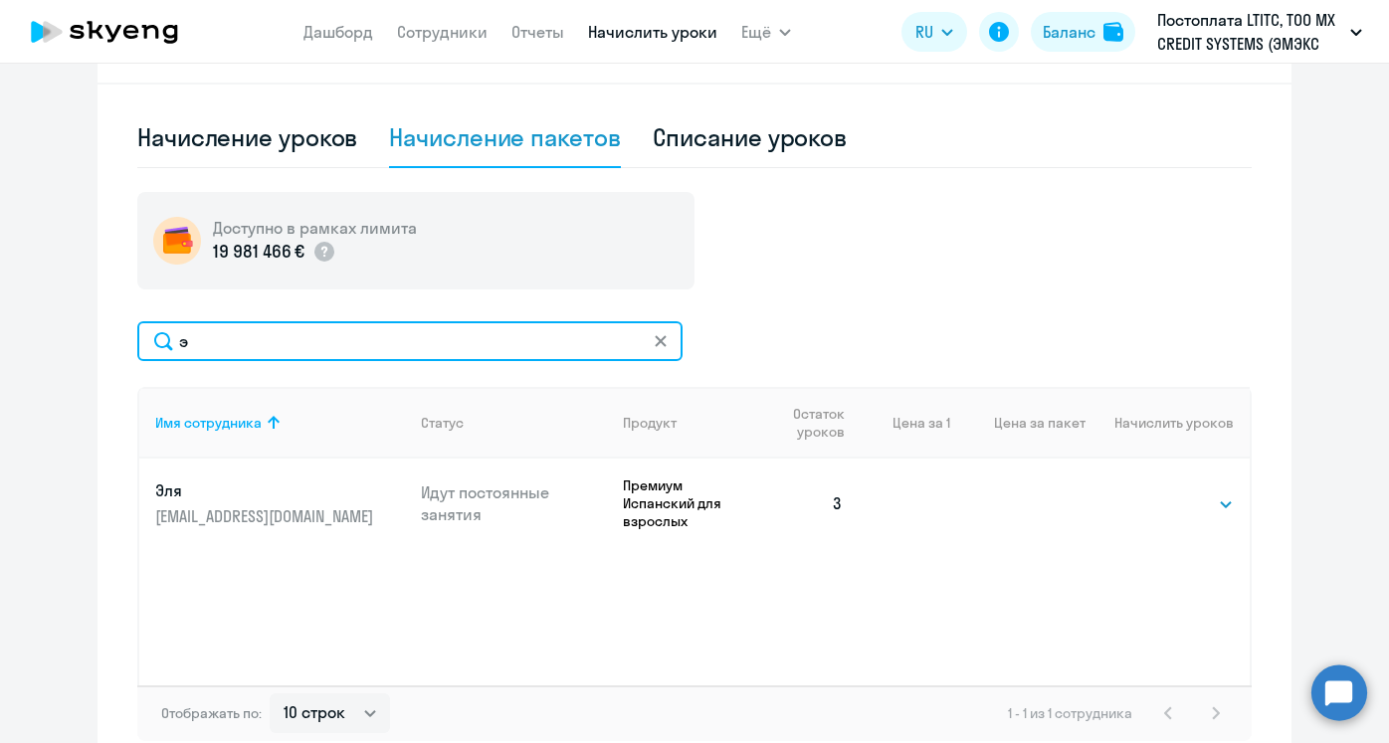
scroll to position [622, 0]
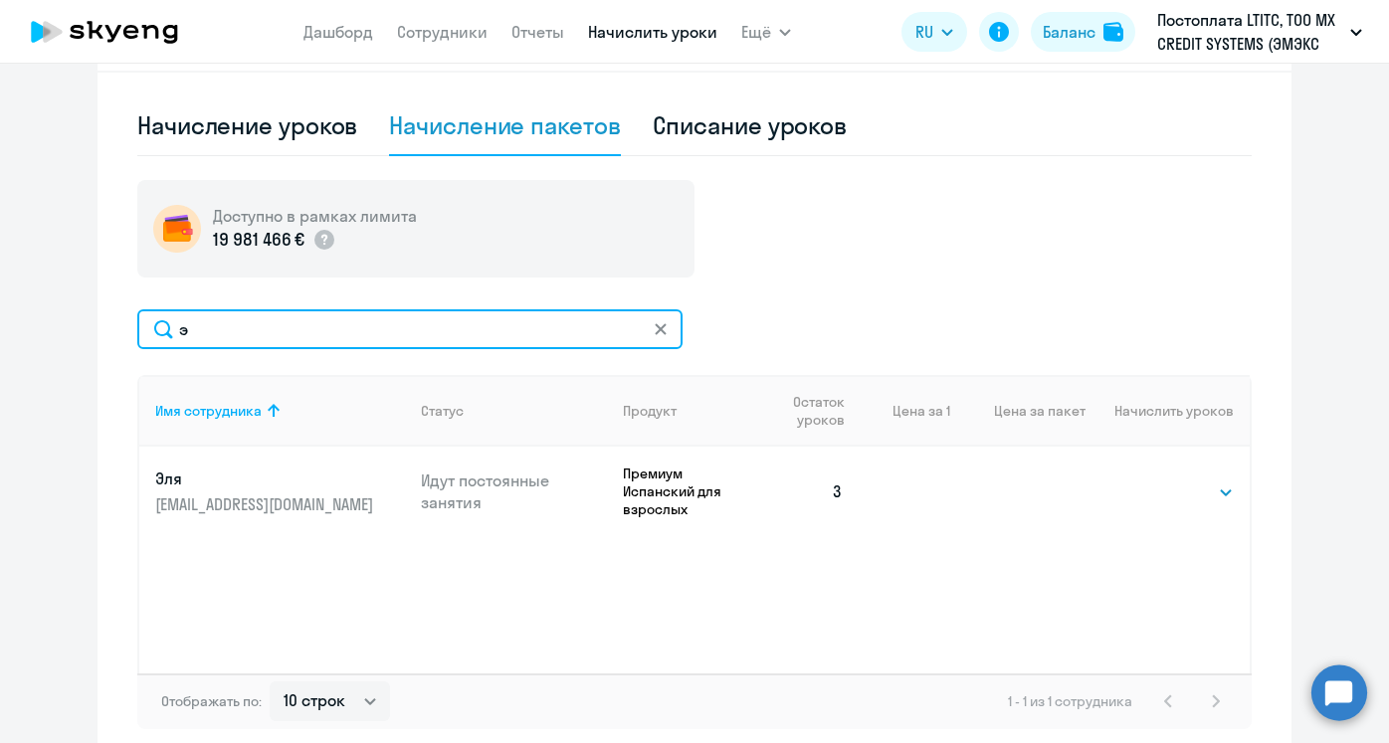
type input "э"
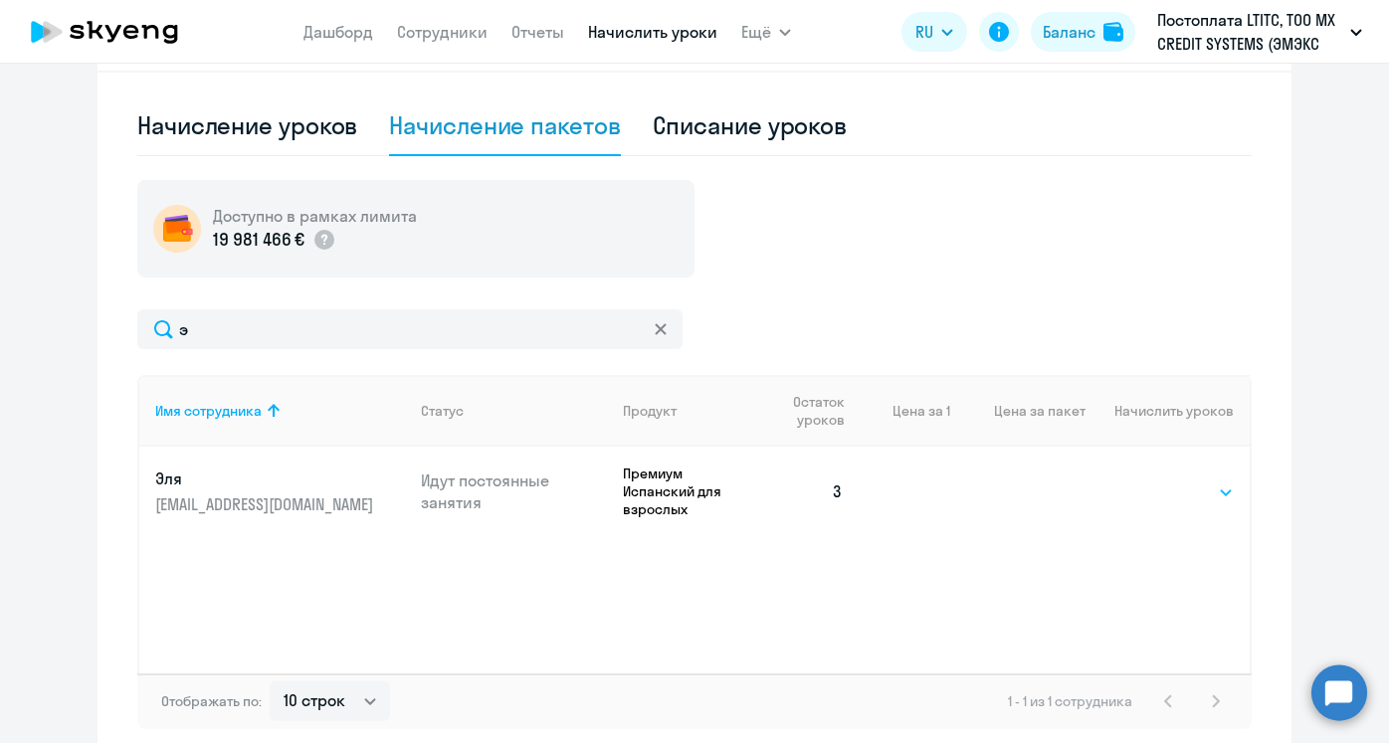
click at [1183, 500] on select "Выбрать 4 8 16 32 64 96 128" at bounding box center [1193, 493] width 82 height 24
select select "32"
click at [1152, 481] on select "Выбрать 4 8 16 32 64 96 128" at bounding box center [1193, 493] width 82 height 24
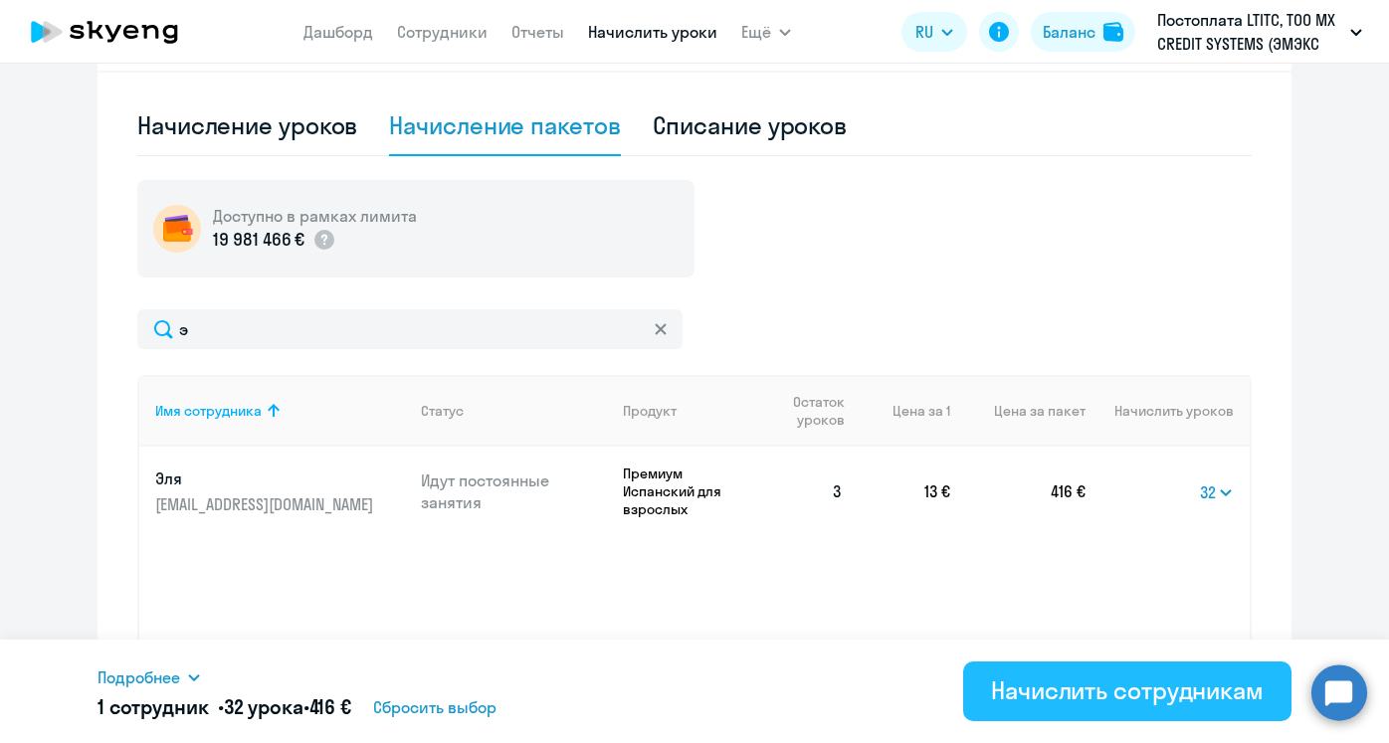
click at [1072, 690] on div "Начислить сотрудникам" at bounding box center [1127, 691] width 273 height 32
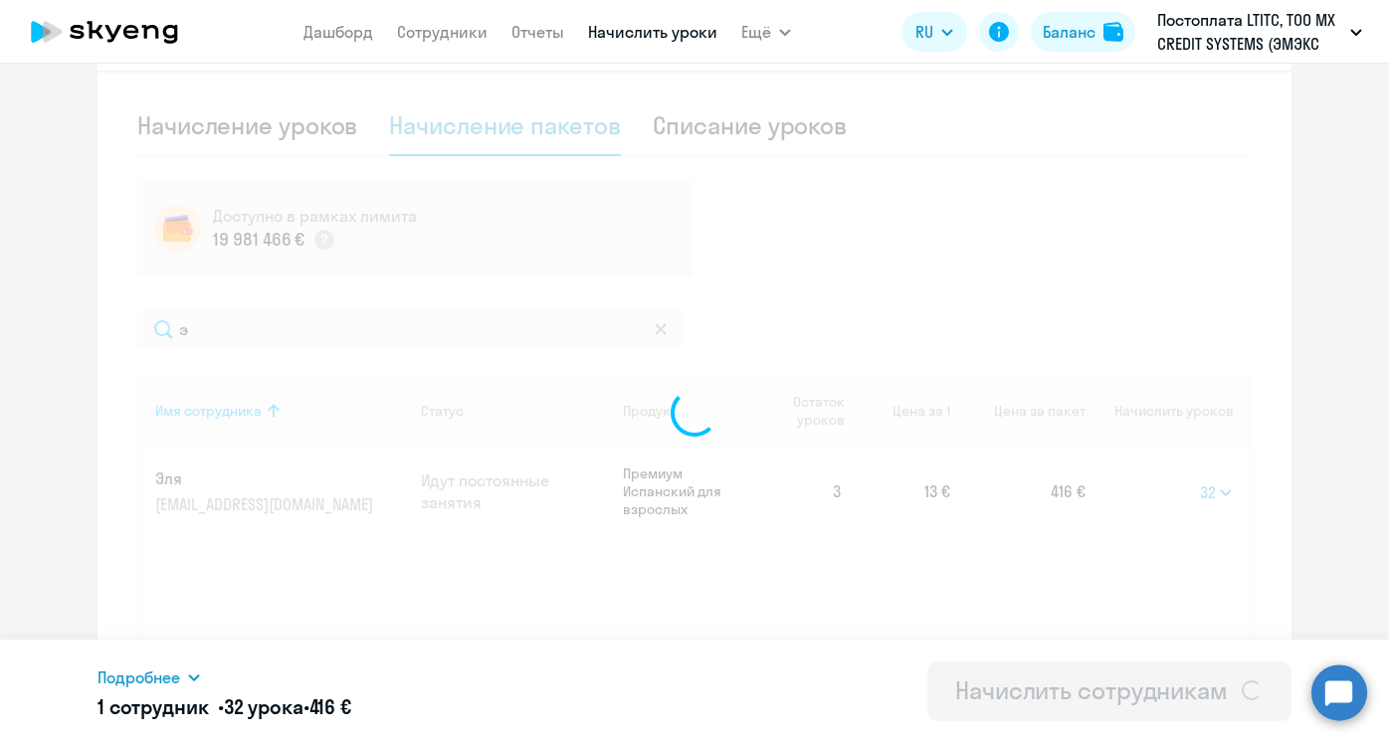
select select
